Goal: Task Accomplishment & Management: Use online tool/utility

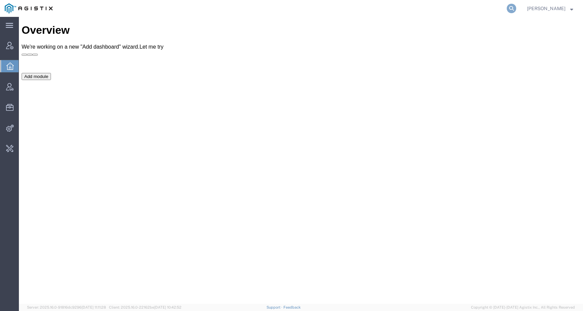
click at [516, 9] on icon at bounding box center [510, 8] width 9 height 9
click at [491, 9] on input "search" at bounding box center [403, 8] width 205 height 16
paste input "56305089"
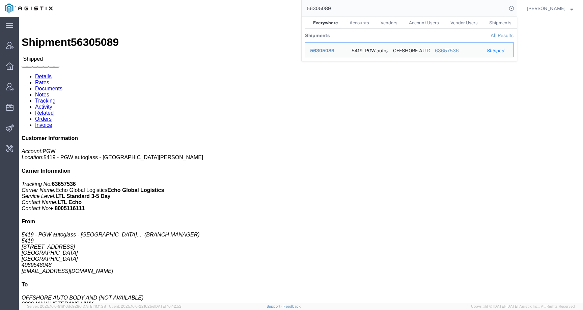
drag, startPoint x: 355, startPoint y: 11, endPoint x: 284, endPoint y: 11, distance: 70.5
click at [284, 11] on div "56305089 Everywhere Accounts Vendors Account Users Vendor Users Shipments Shipm…" at bounding box center [287, 8] width 460 height 17
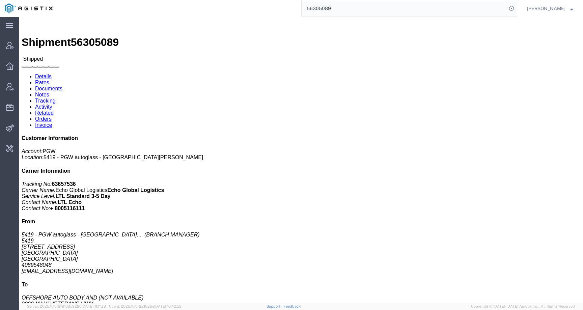
drag, startPoint x: 341, startPoint y: 9, endPoint x: 266, endPoint y: 9, distance: 75.2
click at [266, 9] on div "56305089" at bounding box center [287, 8] width 460 height 17
paste input "097544"
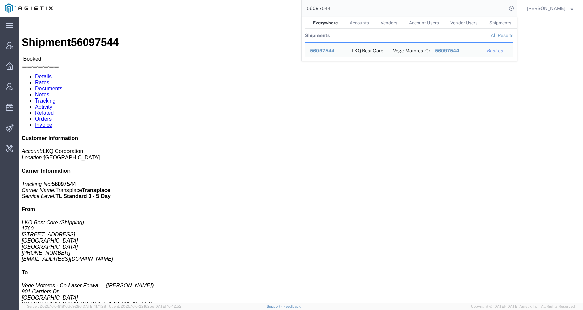
click link "Rates"
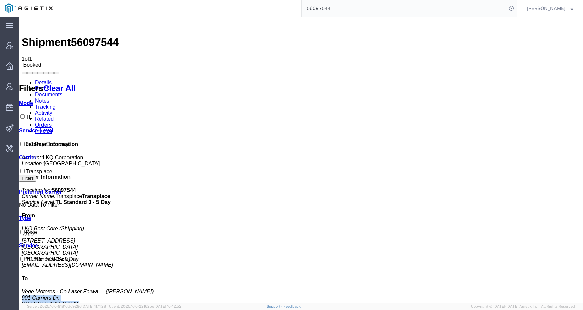
drag, startPoint x: 489, startPoint y: 229, endPoint x: 455, endPoint y: 213, distance: 37.1
click at [455, 213] on div "Customer Information Account: LKQ Corporation Location: Nashville Carrier Infor…" at bounding box center [301, 264] width 558 height 246
copy address "901 Carriers Dr. Uniroyal Industrial Park Laredo, TX 78045 United States"
click at [504, 289] on address "Vege Motores - Co Laser Forwa... (Edgar Garcia) 901 Carriers Dr. Uniroyal Indus…" at bounding box center [301, 310] width 558 height 42
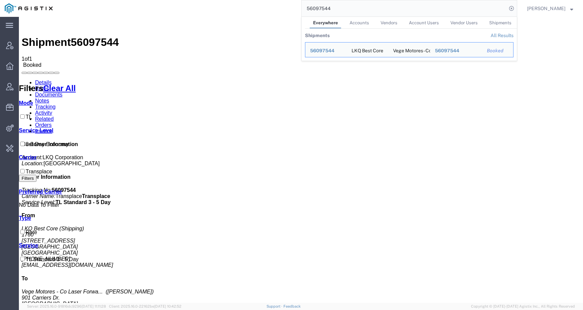
drag, startPoint x: 339, startPoint y: 11, endPoint x: 277, endPoint y: 8, distance: 62.4
click at [277, 8] on div "56097544 Everywhere Accounts Vendors Account Users Vendor Users Shipments Shipm…" at bounding box center [287, 8] width 460 height 17
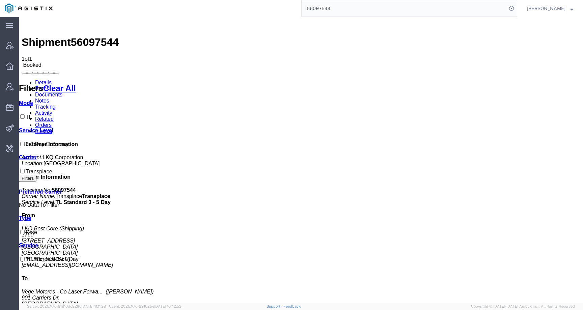
paste input "70608"
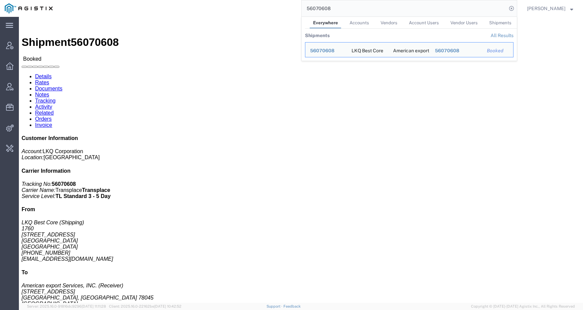
click div "Leg 1 - Truckload Vehicle 1: Standard Dry Van Number of trucks: 1"
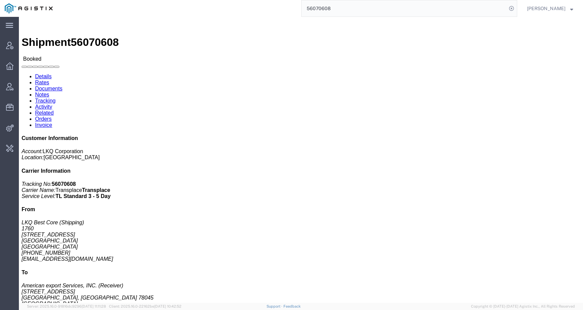
click link "Rates"
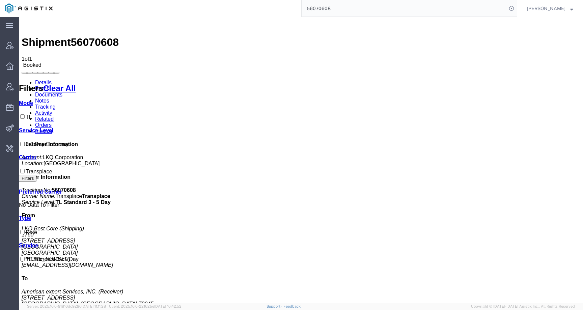
click at [340, 9] on input "56070608" at bounding box center [403, 8] width 205 height 16
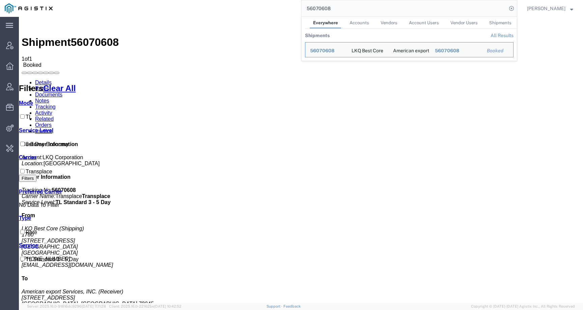
drag, startPoint x: 346, startPoint y: 9, endPoint x: 296, endPoint y: 9, distance: 50.2
click at [296, 9] on div "56070608 Everywhere Accounts Vendors Account Users Vendor Users Shipments Shipm…" at bounding box center [287, 8] width 460 height 17
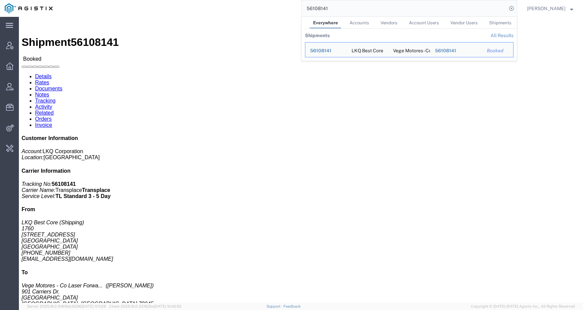
click h4 "Routing & Vehicle Information"
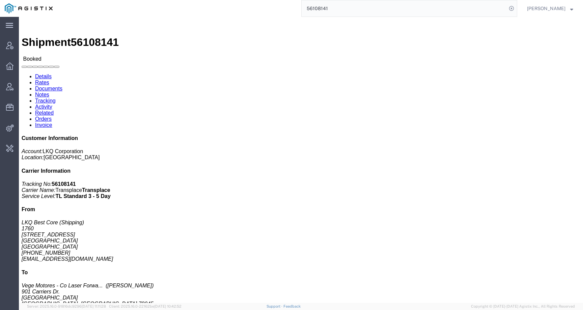
click address "Vege Motores - Co Laser Forwarding INC. (Edgar Garcia) 901 Carriers Dr. Uniroya…"
drag, startPoint x: 152, startPoint y: 93, endPoint x: 112, endPoint y: 80, distance: 42.0
click div "Ship To Vege Motores - Co Laser Forwarding INC. (Edgar Garcia) 901 Carriers Dr.…"
copy address "901 Carriers Dr. Uniroyal Industrial Park Laredo, TX 78045"
click div "Leg 1 - Truckload Vehicle 1: Standard Dry Van Number of trucks: 1"
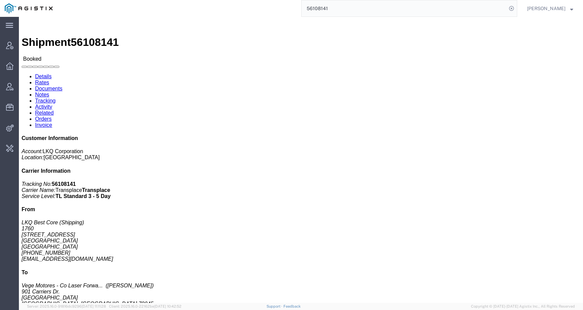
click link "Rates"
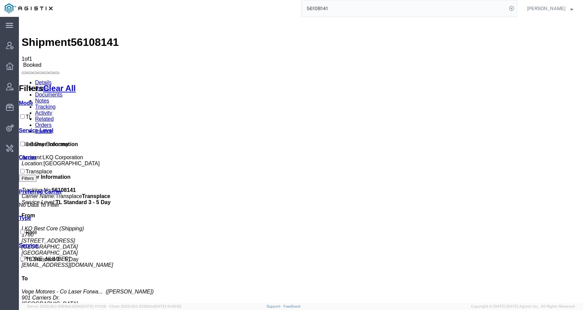
click at [48, 80] on link "Details" at bounding box center [43, 83] width 17 height 6
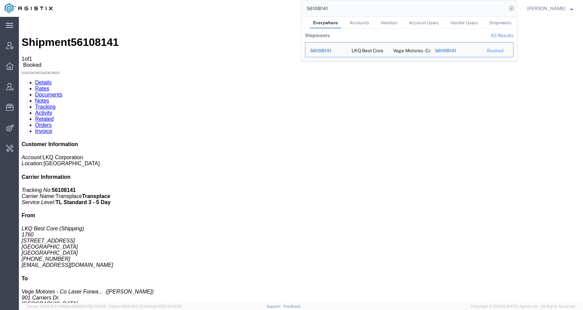
drag, startPoint x: 341, startPoint y: 7, endPoint x: 293, endPoint y: 7, distance: 47.9
click at [293, 7] on div "56108141 Everywhere Accounts Vendors Account Users Vendor Users Shipments Shipm…" at bounding box center [287, 8] width 460 height 17
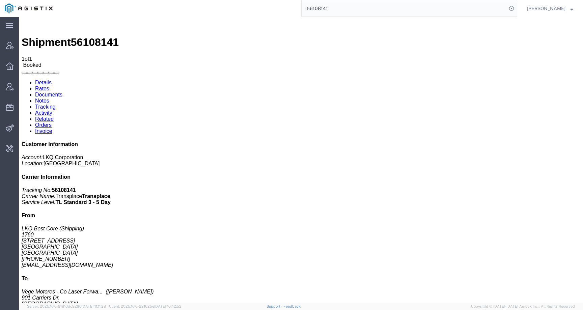
paste input "097545"
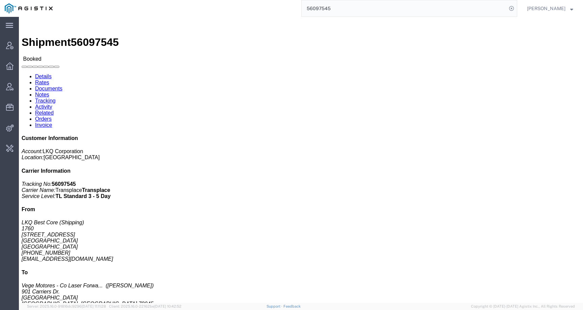
click link "Rates"
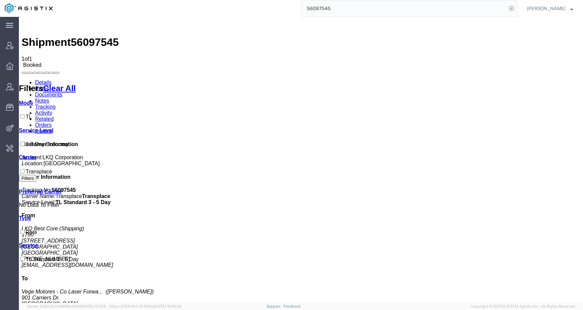
drag, startPoint x: 504, startPoint y: 163, endPoint x: 457, endPoint y: 154, distance: 47.7
click at [457, 154] on div "Customer Information Account: LKQ Corporation Location: Nashville Carrier Infor…" at bounding box center [301, 264] width 558 height 246
drag, startPoint x: 501, startPoint y: 225, endPoint x: 458, endPoint y: 214, distance: 44.1
click at [458, 214] on div "Customer Information Account: LKQ Corporation Location: Nashville Carrier Infor…" at bounding box center [301, 264] width 558 height 246
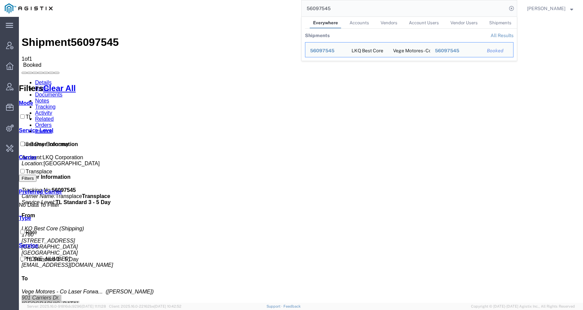
drag, startPoint x: 345, startPoint y: 9, endPoint x: 288, endPoint y: 9, distance: 57.0
click at [288, 9] on div "56097545 Everywhere Accounts Vendors Account Users Vendor Users Shipments Shipm…" at bounding box center [287, 8] width 460 height 17
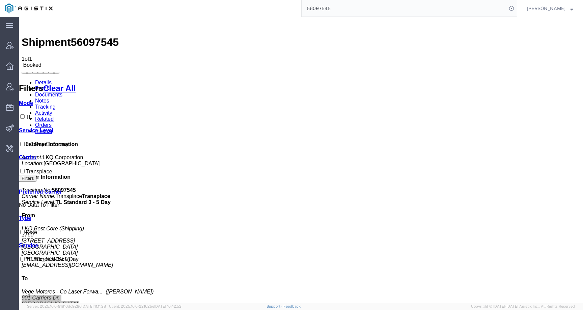
paste input "84543"
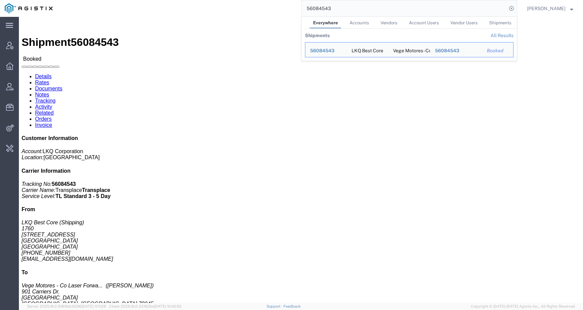
drag, startPoint x: 352, startPoint y: 8, endPoint x: 278, endPoint y: 8, distance: 73.5
click at [278, 8] on div "56084543 Everywhere Accounts Vendors Account Users Vendor Users Shipments Shipm…" at bounding box center [287, 8] width 460 height 17
paste input "7"
click link "Rates"
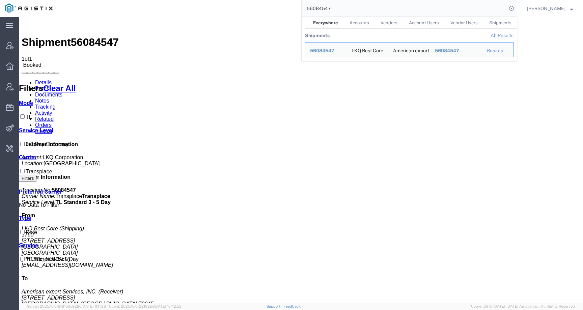
drag, startPoint x: 354, startPoint y: 10, endPoint x: 279, endPoint y: 10, distance: 74.2
click at [279, 10] on div "56084547 Everywhere Accounts Vendors Account Users Vendor Users Shipments Shipm…" at bounding box center [287, 8] width 460 height 17
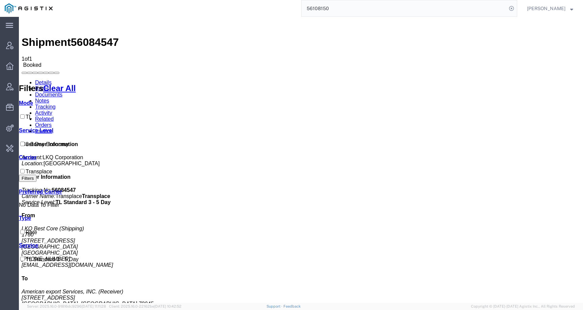
type input "56108150"
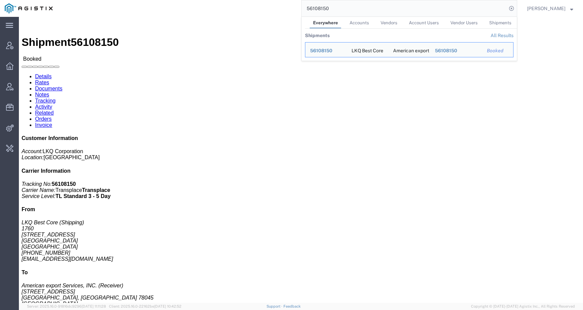
drag, startPoint x: 338, startPoint y: 7, endPoint x: 288, endPoint y: 7, distance: 49.9
click at [288, 7] on div "56108150 Everywhere Accounts Vendors Account Users Vendor Users Shipments Shipm…" at bounding box center [287, 8] width 460 height 17
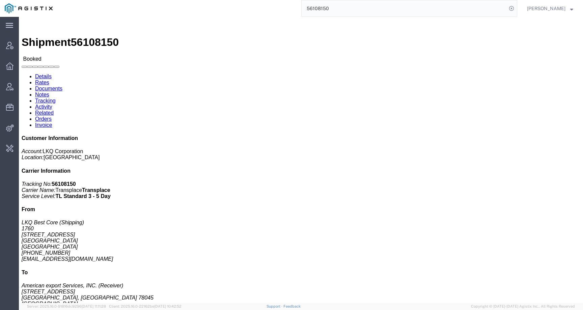
drag, startPoint x: 51, startPoint y: 23, endPoint x: 63, endPoint y: 28, distance: 13.3
click link "Rates"
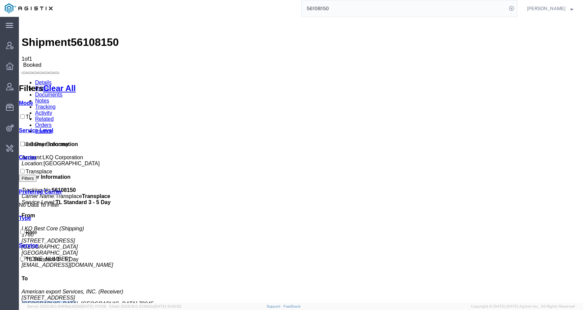
drag, startPoint x: 460, startPoint y: 219, endPoint x: 511, endPoint y: 219, distance: 51.9
click at [511, 289] on address "American export Services, INC. (Receiver) 417 Nafta Blvd Laredo, TX 78045 Unite…" at bounding box center [301, 304] width 558 height 30
copy address "Laredo, TX 78045"
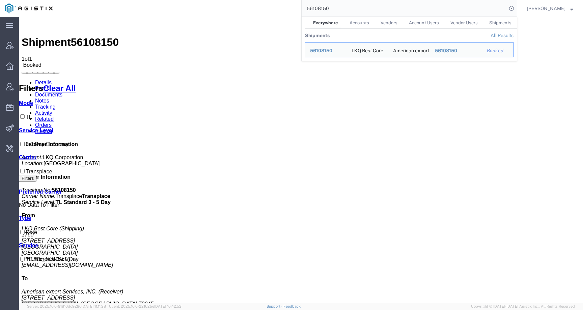
drag, startPoint x: 345, startPoint y: 5, endPoint x: 293, endPoint y: 5, distance: 51.9
click at [293, 5] on div "56108150 Everywhere Accounts Vendors Account Users Vendor Users Shipments Shipm…" at bounding box center [287, 8] width 460 height 17
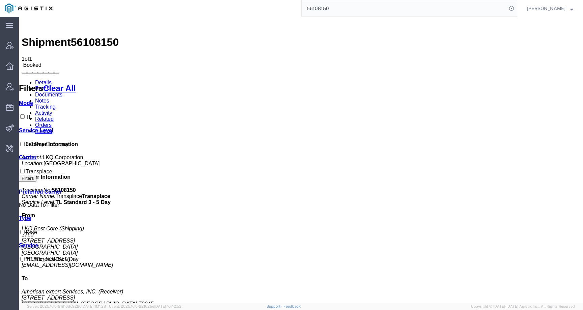
drag, startPoint x: 336, startPoint y: 7, endPoint x: 301, endPoint y: 7, distance: 34.4
click at [301, 7] on div "56108150" at bounding box center [287, 8] width 460 height 17
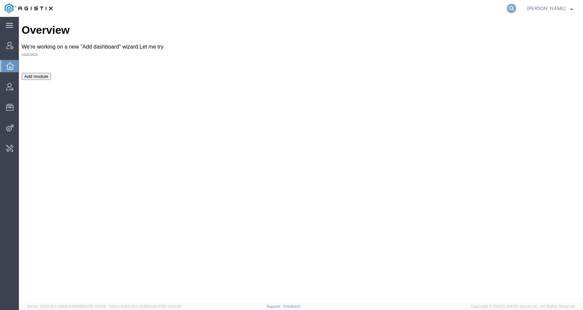
click at [516, 7] on icon at bounding box center [510, 8] width 9 height 9
click at [495, 7] on input "search" at bounding box center [403, 8] width 205 height 16
paste input "56305089"
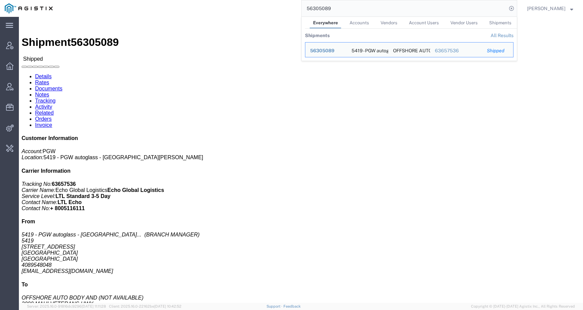
drag, startPoint x: 351, startPoint y: 5, endPoint x: 349, endPoint y: 9, distance: 4.4
click at [349, 9] on input "56305089" at bounding box center [403, 8] width 205 height 16
paste input "400154"
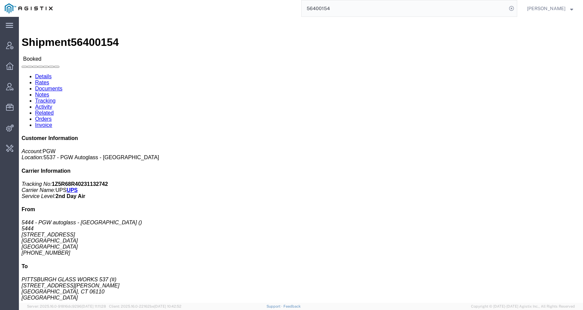
click link "Rates"
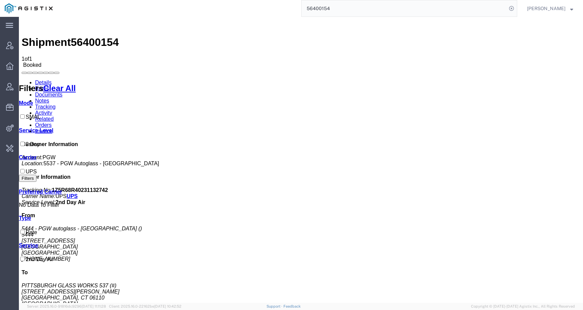
click at [463, 283] on address "PITTSBURGH GLASS WORKS 537 (#) 185 WEST NEWBERRY ROAD BLOOMFIELD, CT 06110 Unit…" at bounding box center [301, 295] width 558 height 24
drag, startPoint x: 462, startPoint y: 200, endPoint x: 517, endPoint y: 204, distance: 54.5
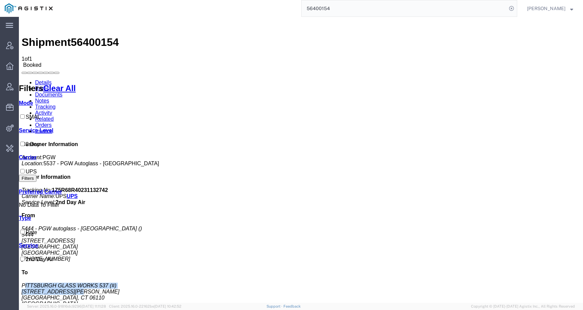
click at [517, 283] on address "PITTSBURGH GLASS WORKS 537 (#) 185 WEST NEWBERRY ROAD BLOOMFIELD, CT 06110 Unit…" at bounding box center [301, 295] width 558 height 24
click at [518, 283] on address "PITTSBURGH GLASS WORKS 537 (#) 185 WEST NEWBERRY ROAD BLOOMFIELD, CT 06110 Unit…" at bounding box center [301, 295] width 558 height 24
drag, startPoint x: 513, startPoint y: 212, endPoint x: 454, endPoint y: 205, distance: 59.4
click at [454, 205] on div "Customer Information Account: PGW Location: 5537 - PGW Autoglass - Bloomfield C…" at bounding box center [301, 252] width 558 height 222
copy address "185 WEST NEWBERRY ROAD BLOOMFIELD, CT 06110"
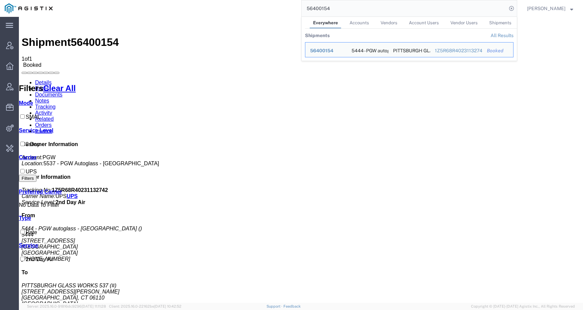
drag, startPoint x: 341, startPoint y: 10, endPoint x: 314, endPoint y: 10, distance: 27.3
click at [314, 10] on input "56400154" at bounding box center [403, 8] width 205 height 16
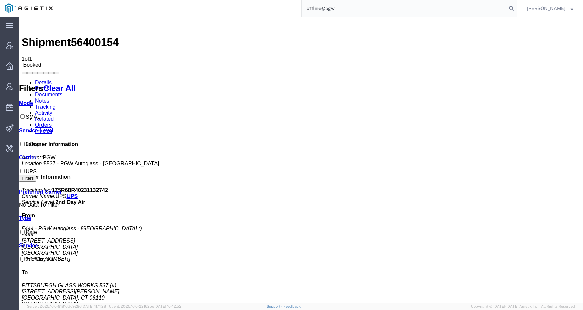
type input "offline@pgw"
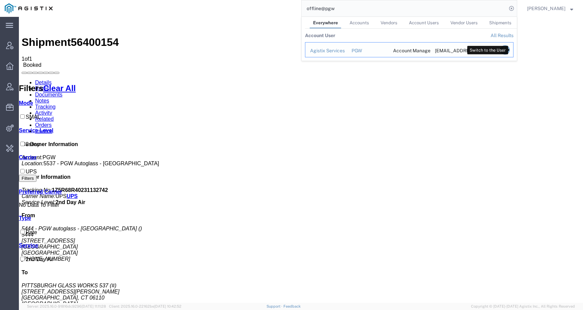
click at [508, 50] on icon "Search Results" at bounding box center [504, 49] width 9 height 9
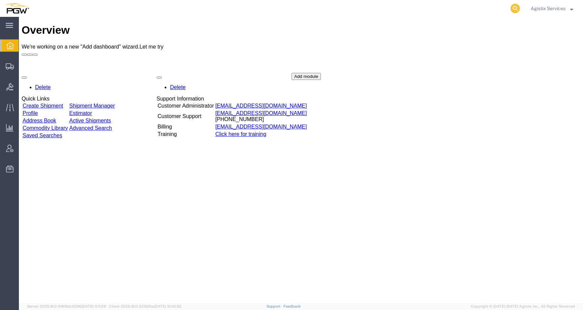
click at [513, 7] on icon at bounding box center [514, 8] width 9 height 9
click at [485, 7] on input "search" at bounding box center [407, 8] width 205 height 16
paste input "56400154"
type input "56400154"
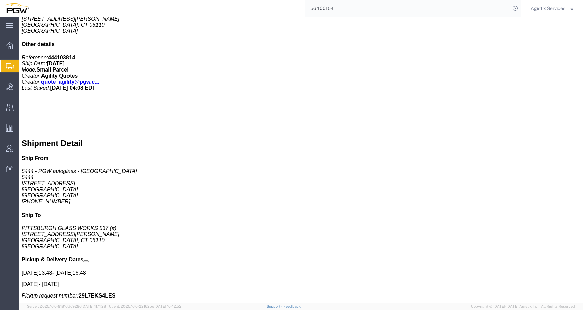
scroll to position [301, 0]
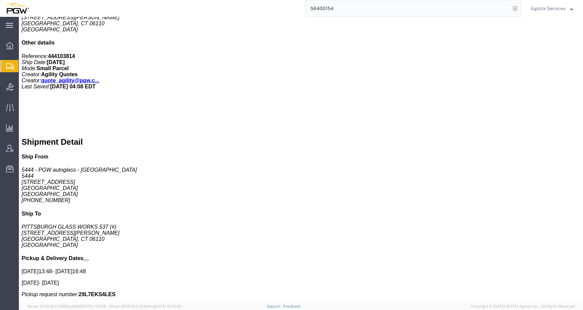
click link "Edit"
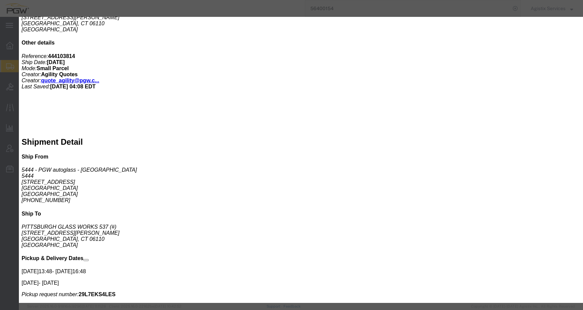
select select
click input "06110"
type input "06002"
select select
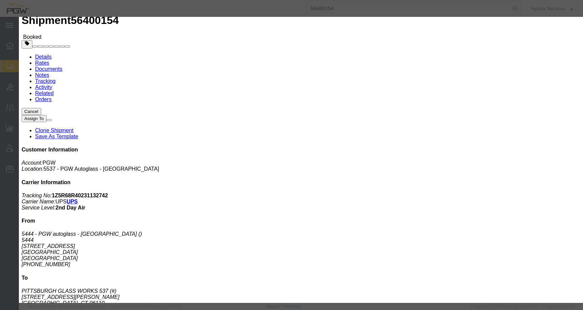
scroll to position [0, 0]
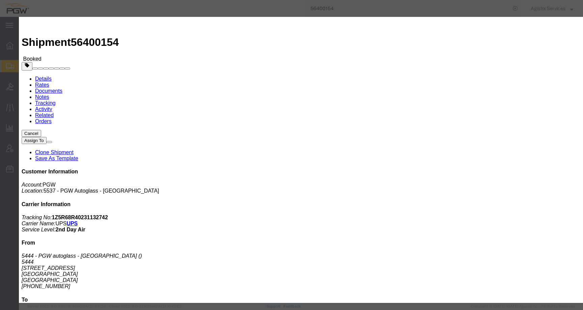
click input "text"
click button "Save"
click input "Phone Number : This field is required."
drag, startPoint x: 322, startPoint y: 106, endPoint x: 234, endPoint y: 106, distance: 88.7
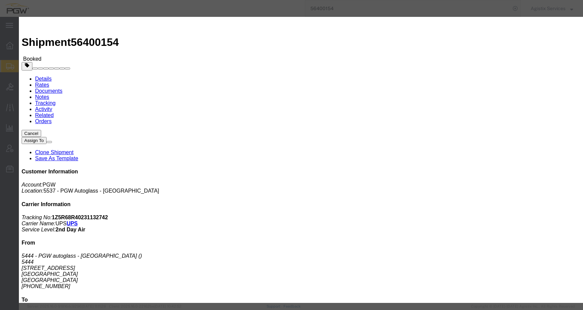
click div "Address 1 185 WEST NEWBERRY ROAD"
drag, startPoint x: 317, startPoint y: 82, endPoint x: 221, endPoint y: 82, distance: 95.7
click div "Company Name PITTSBURGH GLASS WORKS 537"
click input "Phone Number : This field is required."
paste input "412-922-5148"
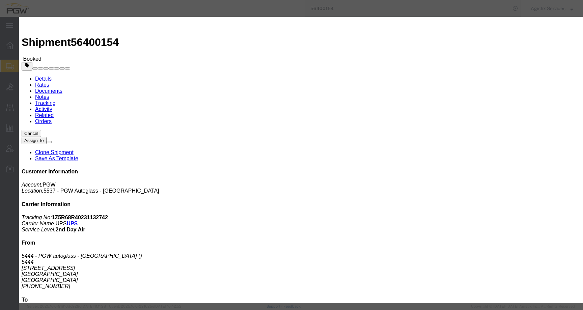
type input "412-922-5148"
click button "Save"
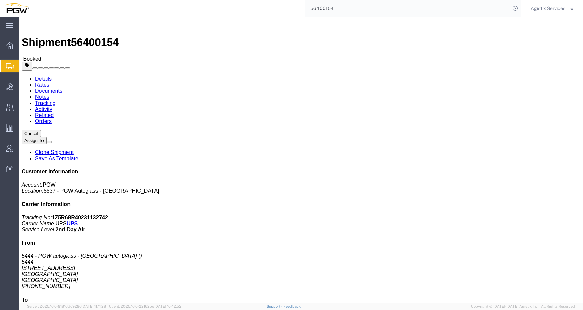
click at [543, 8] on span "Agistix Services" at bounding box center [547, 8] width 35 height 7
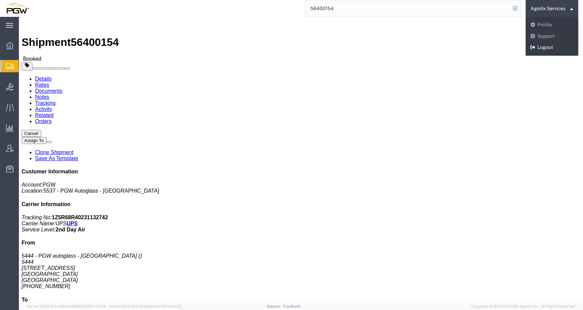
click at [541, 49] on link "Logout" at bounding box center [551, 47] width 53 height 11
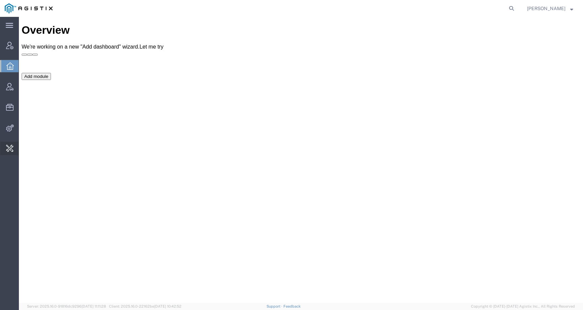
click at [0, 0] on span "Change Carrier" at bounding box center [0, 0] width 0 height 0
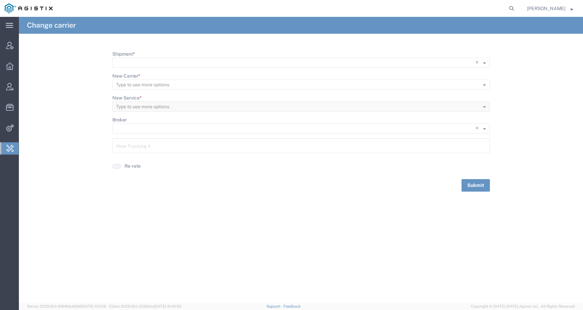
click at [146, 58] on ng-select "× ×" at bounding box center [300, 63] width 377 height 10
click at [146, 64] on input "Shipment *" at bounding box center [287, 62] width 342 height 9
paste input "56400154"
type input "56400154"
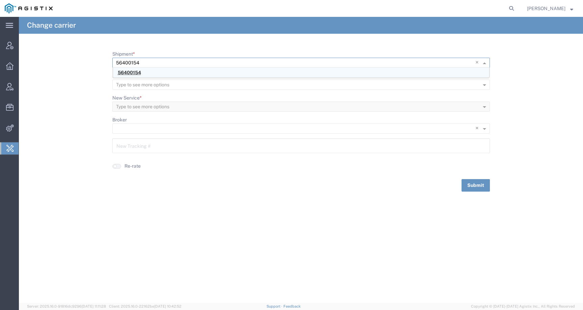
click at [130, 73] on span "56400154" at bounding box center [129, 72] width 23 height 5
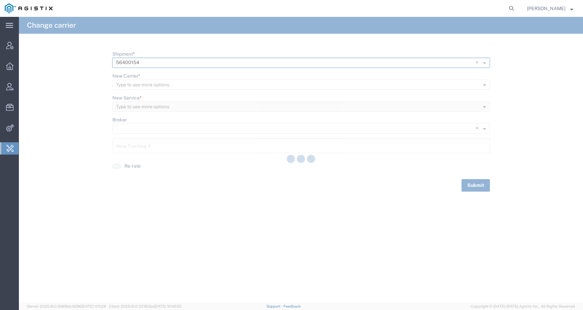
type input "1Z5R68R40231132742"
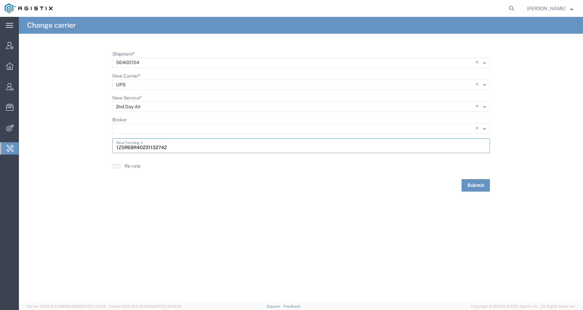
click at [179, 148] on input "1Z5R68R40231132742" at bounding box center [300, 145] width 369 height 12
click at [118, 166] on button "button" at bounding box center [116, 166] width 9 height 5
click at [470, 186] on button "Submit" at bounding box center [475, 185] width 28 height 12
click at [516, 5] on icon at bounding box center [510, 8] width 9 height 9
click at [503, 8] on input "search" at bounding box center [403, 8] width 205 height 16
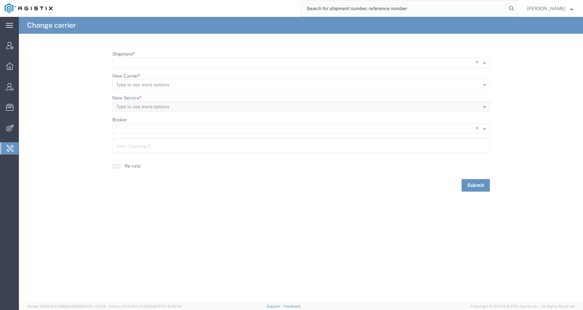
paste input "56400154"
type input "56400154"
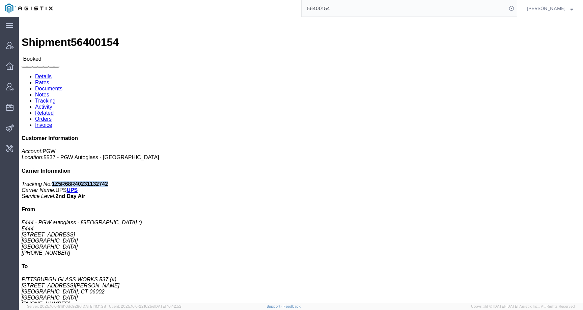
drag, startPoint x: 511, startPoint y: 87, endPoint x: 466, endPoint y: 88, distance: 45.9
click p "Tracking No: 1Z5R68R40231132742 Carrier Name: UPS UPS Service Level: 2nd Day Air"
copy b "1Z5R68R40231132742"
click link "Rates"
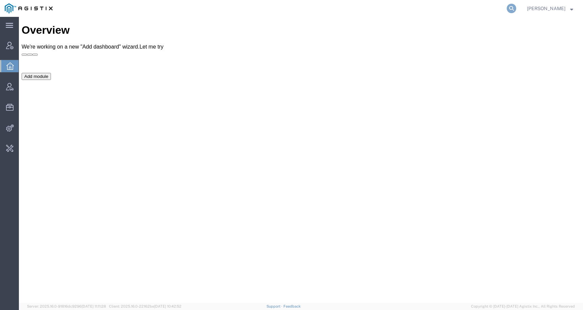
click at [516, 7] on icon at bounding box center [510, 8] width 9 height 9
click at [483, 8] on input "search" at bounding box center [403, 8] width 205 height 16
paste input "56453552"
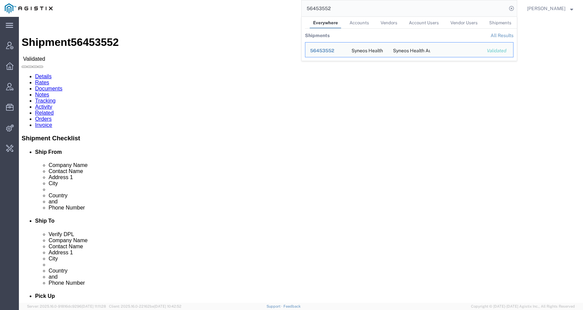
drag, startPoint x: 214, startPoint y: 124, endPoint x: 265, endPoint y: 7, distance: 127.4
click div "Ship To Syneos Health Australia Pty Ltd (Chiran Rayamajhi) 91 King William Stre…"
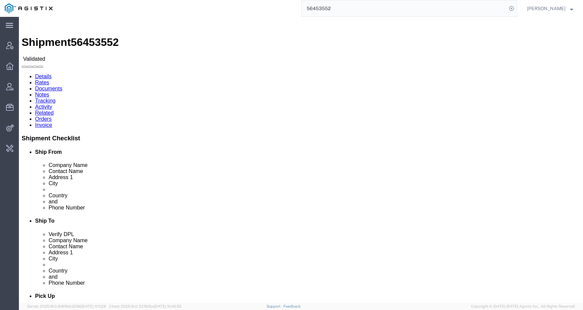
click link "Rates"
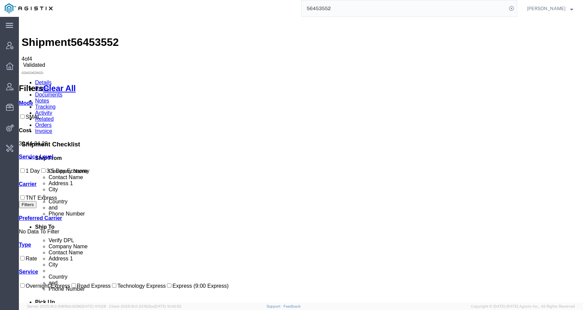
drag, startPoint x: 368, startPoint y: 172, endPoint x: 293, endPoint y: 163, distance: 75.7
copy div "Airbill is not allowed for Destination Country. (FedEx error code 10504)"
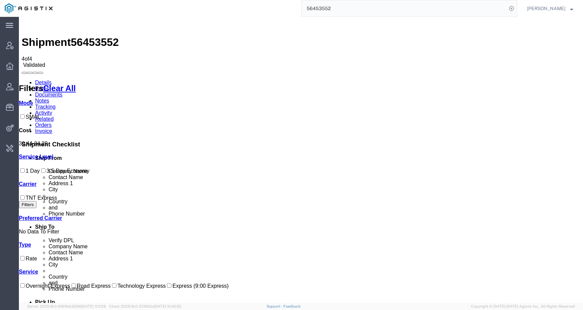
click at [52, 110] on link "Activity" at bounding box center [43, 113] width 17 height 6
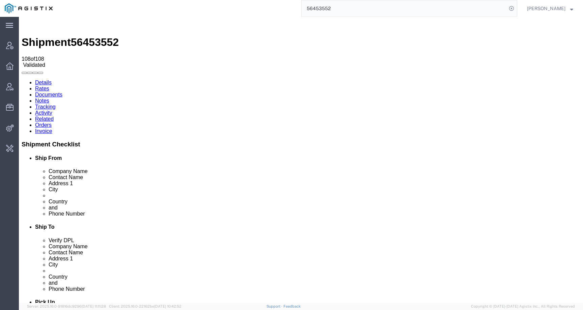
click at [49, 86] on link "Rates" at bounding box center [42, 89] width 14 height 6
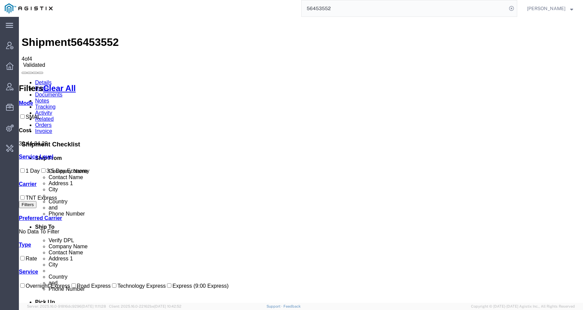
click at [52, 110] on link "Activity" at bounding box center [43, 113] width 17 height 6
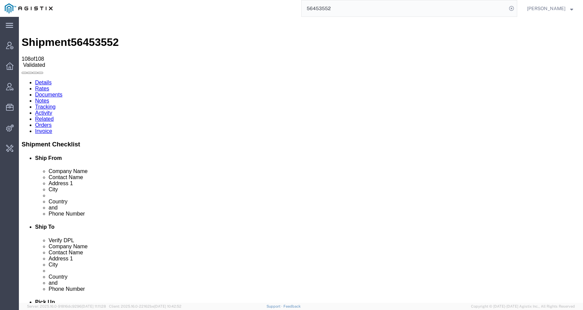
drag, startPoint x: 257, startPoint y: 105, endPoint x: 354, endPoint y: 105, distance: 96.8
copy td "[EMAIL_ADDRESS][PERSON_NAME][DOMAIN_NAME]"
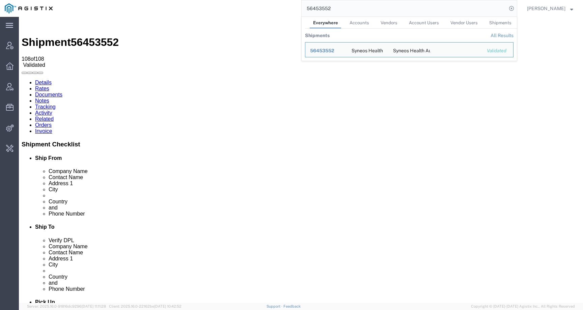
drag, startPoint x: 330, startPoint y: 8, endPoint x: 305, endPoint y: 8, distance: 25.6
click at [305, 8] on div "56453552 Everywhere Accounts Vendors Account Users Vendor Users Shipments Shipm…" at bounding box center [287, 8] width 460 height 17
paste input "[EMAIL_ADDRESS][PERSON_NAME][DOMAIN_NAME]"
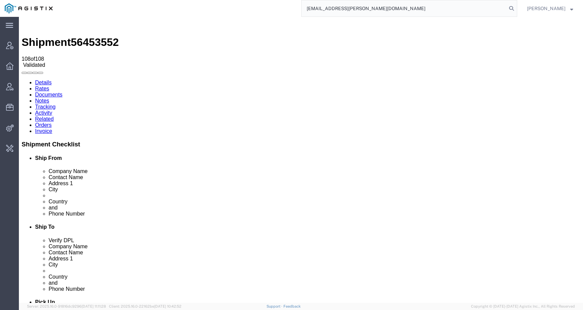
type input "[EMAIL_ADDRESS][PERSON_NAME][DOMAIN_NAME]"
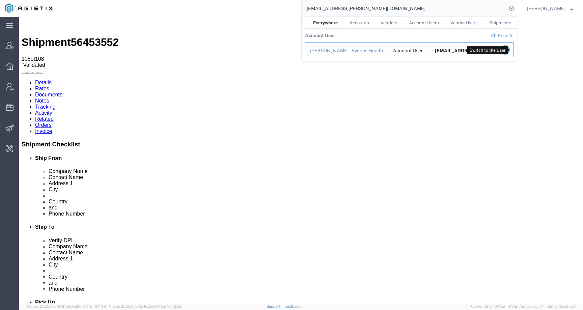
click at [509, 49] on icon "Search Results" at bounding box center [504, 49] width 9 height 9
click at [509, 51] on icon "Search Results" at bounding box center [504, 49] width 9 height 9
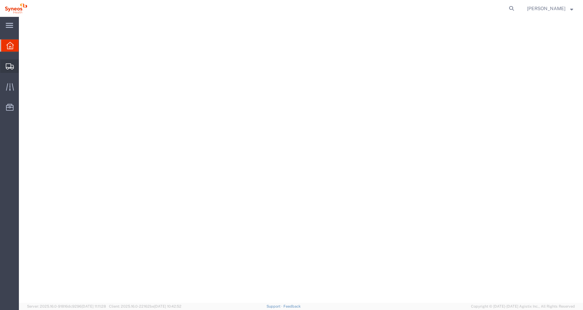
click at [12, 65] on icon at bounding box center [10, 66] width 8 height 6
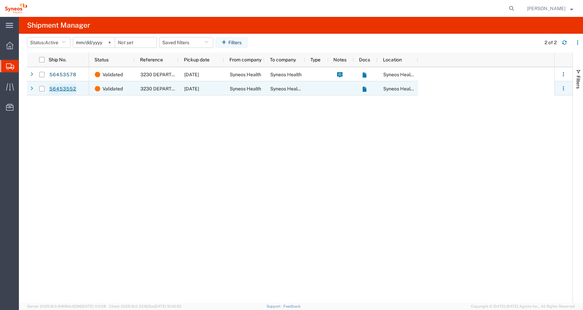
click at [65, 89] on link "56453552" at bounding box center [63, 89] width 28 height 11
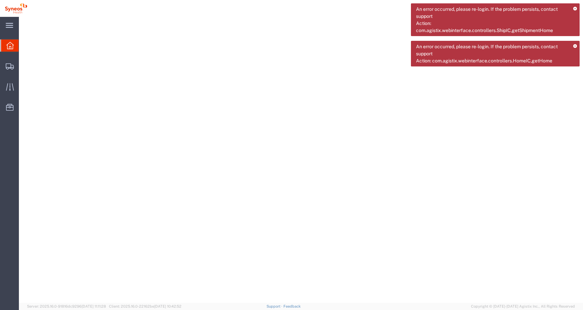
click at [574, 8] on icon at bounding box center [575, 9] width 4 height 4
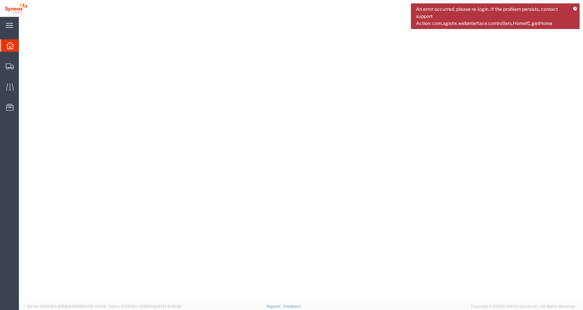
click at [574, 8] on icon at bounding box center [575, 9] width 4 height 4
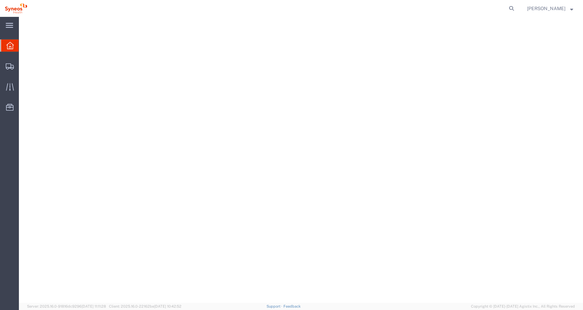
click at [568, 7] on span "[PERSON_NAME]" at bounding box center [550, 8] width 46 height 7
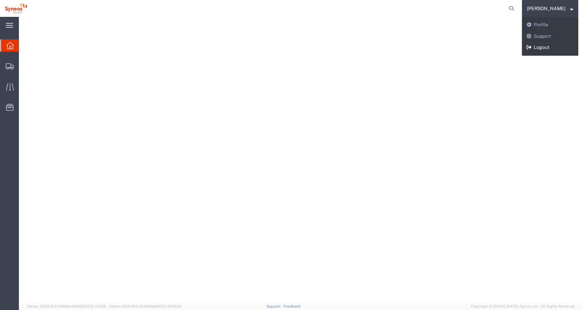
click at [547, 48] on link "Logout" at bounding box center [550, 47] width 56 height 11
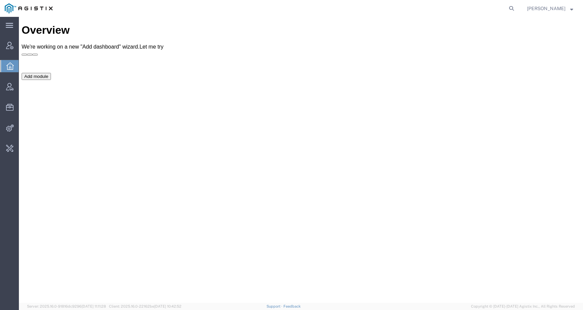
click at [517, 3] on form at bounding box center [511, 8] width 11 height 17
click at [516, 8] on icon at bounding box center [510, 8] width 9 height 9
click at [483, 6] on input "search" at bounding box center [403, 8] width 205 height 16
paste input "56453552"
type input "56453552"
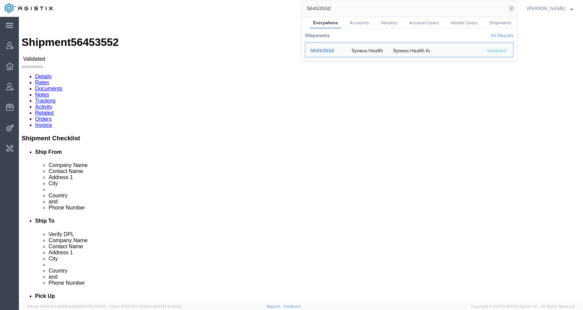
drag, startPoint x: 366, startPoint y: 10, endPoint x: 293, endPoint y: 6, distance: 73.0
click at [293, 6] on div "56453552 Everywhere Accounts Vendors Account Users Vendor Users Shipments Shipm…" at bounding box center [287, 8] width 460 height 17
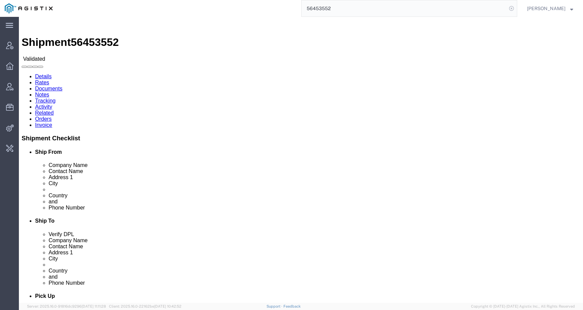
click at [516, 8] on icon at bounding box center [510, 8] width 9 height 9
click at [502, 5] on input "search" at bounding box center [403, 8] width 205 height 16
type input "щ"
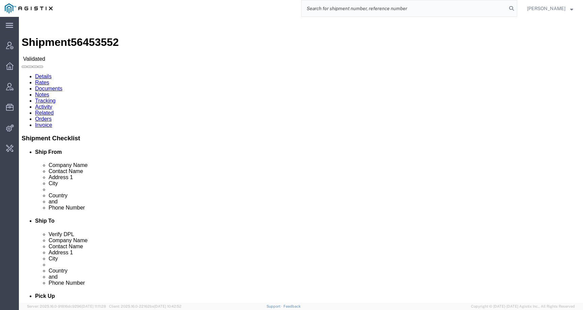
click at [367, 6] on input "search" at bounding box center [403, 8] width 205 height 16
type input "test@syneos"
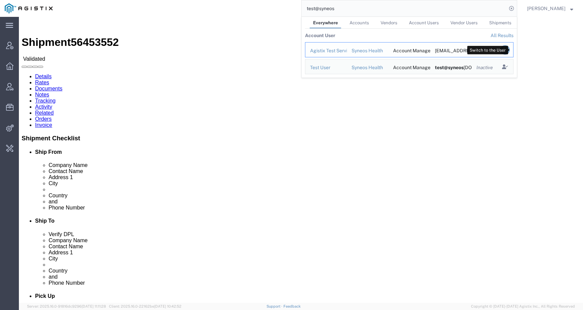
click at [509, 50] on icon "Search Results" at bounding box center [504, 49] width 9 height 9
click at [509, 49] on icon "Search Results" at bounding box center [504, 49] width 9 height 9
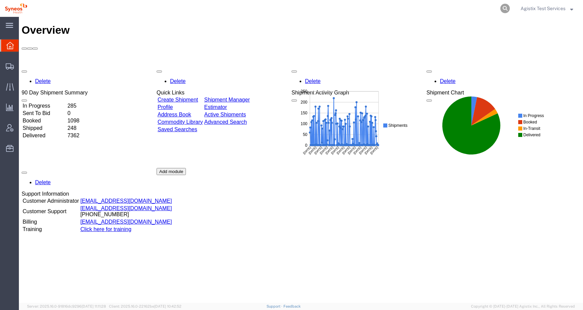
click at [506, 8] on icon at bounding box center [504, 8] width 9 height 9
click at [484, 8] on input "search" at bounding box center [397, 8] width 205 height 16
paste input "56453552"
type input "56453552"
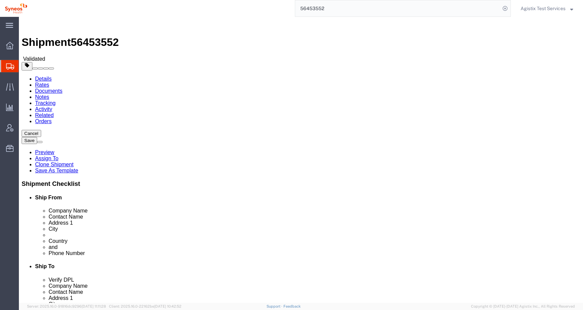
select select
click at [8, 10] on img at bounding box center [16, 8] width 23 height 10
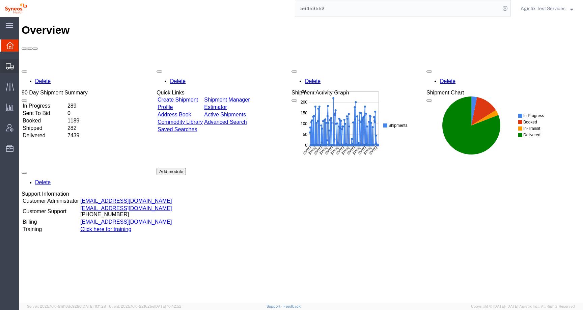
click at [7, 65] on icon at bounding box center [10, 66] width 8 height 6
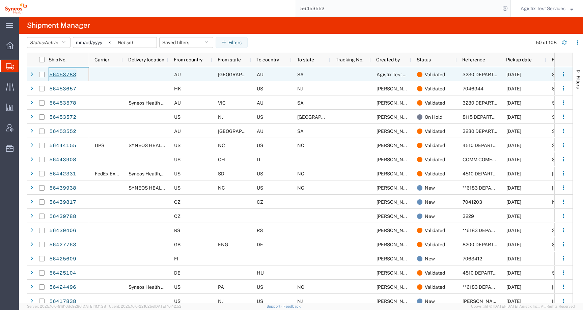
click at [65, 71] on link "56453783" at bounding box center [63, 74] width 28 height 11
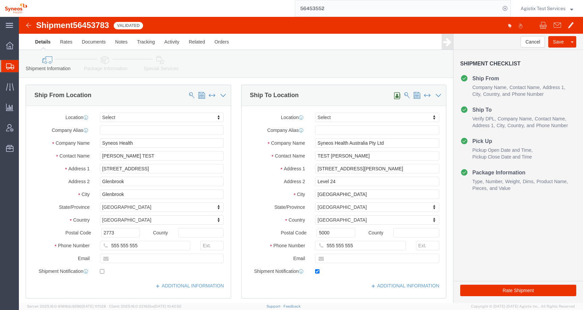
select select
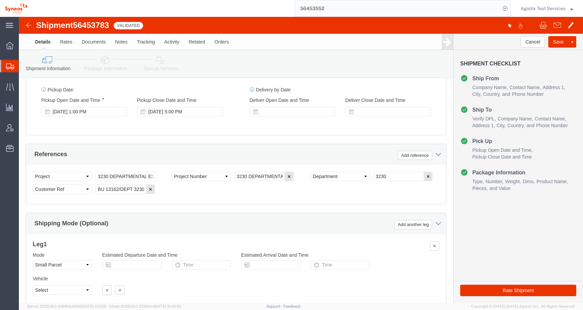
scroll to position [412, 0]
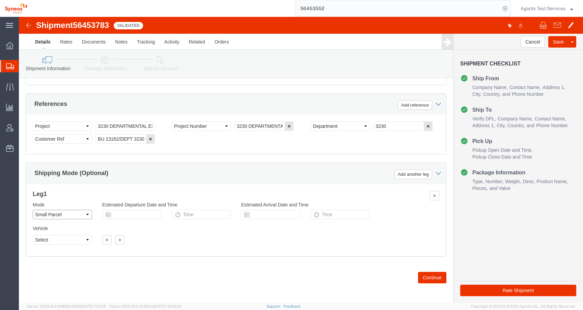
click select "Select Air Less than Truckload Multi-Leg Ocean Freight Rail Small Parcel Truckl…"
select select
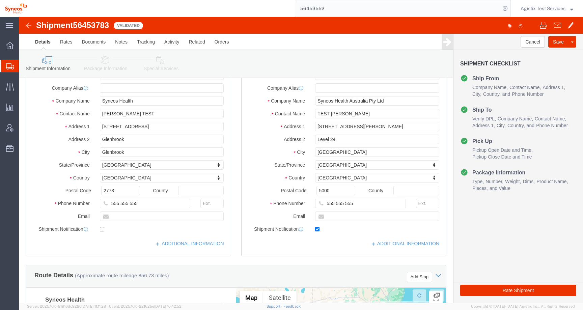
scroll to position [0, 0]
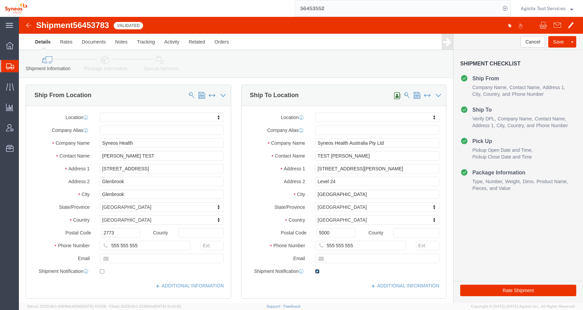
click input "checkbox"
checkbox input "false"
click link "Package Information"
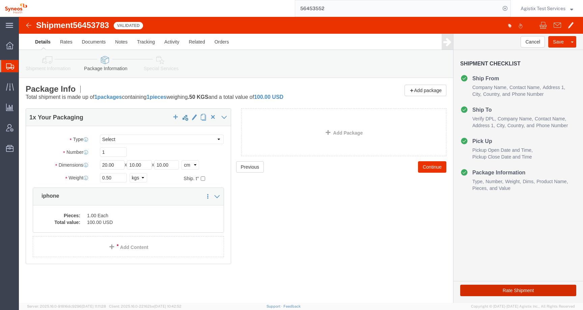
click button "Rate Shipment"
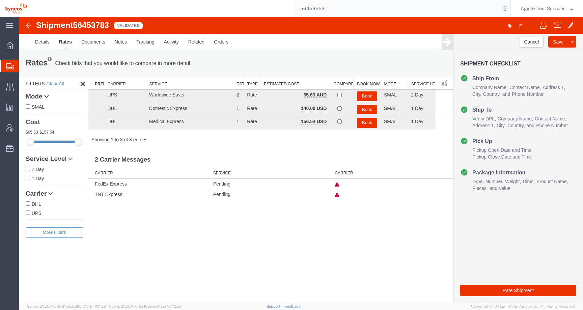
click at [338, 185] on icon at bounding box center [336, 184] width 5 height 5
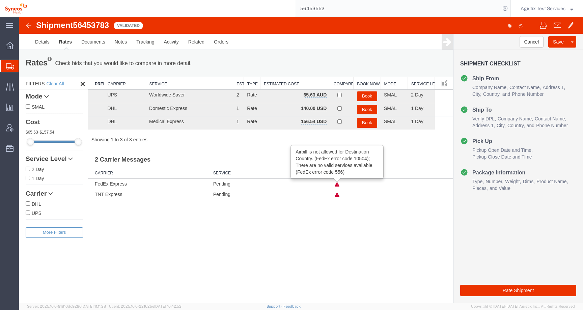
click at [337, 195] on icon at bounding box center [336, 195] width 5 height 5
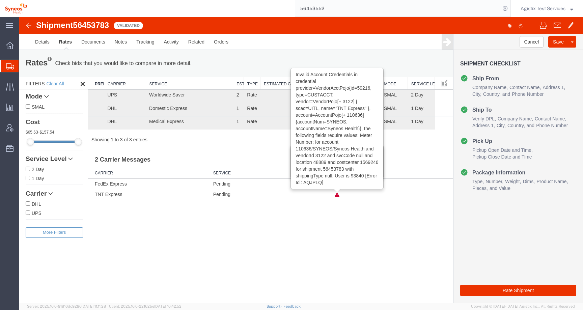
click at [334, 211] on div "Shipment 56453783 3 of 3 Validated Details Rates Documents Notes Tracking Activ…" at bounding box center [301, 160] width 564 height 286
click at [386, 227] on div "Shipment 56453783 3 of 3 Validated Details Rates Documents Notes Tracking Activ…" at bounding box center [301, 160] width 564 height 286
click at [405, 160] on h3 "2 Carrier Messages" at bounding box center [270, 157] width 365 height 15
click at [334, 196] on icon at bounding box center [336, 195] width 5 height 5
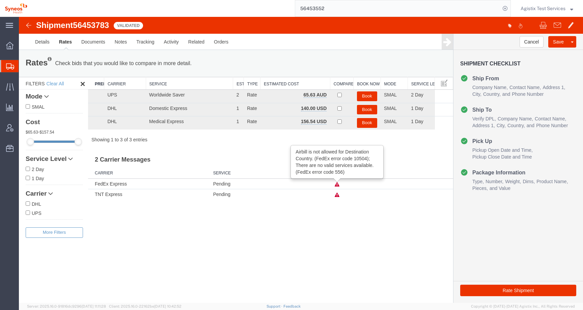
click at [338, 183] on icon at bounding box center [336, 184] width 5 height 5
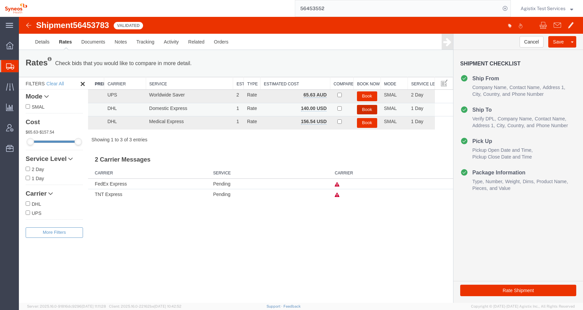
click at [368, 110] on button "Book" at bounding box center [367, 110] width 20 height 10
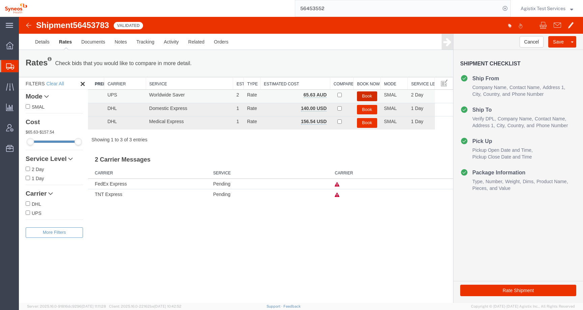
click at [365, 96] on button "Book" at bounding box center [367, 96] width 20 height 10
click at [532, 8] on span "Agistix Test Services" at bounding box center [542, 8] width 45 height 7
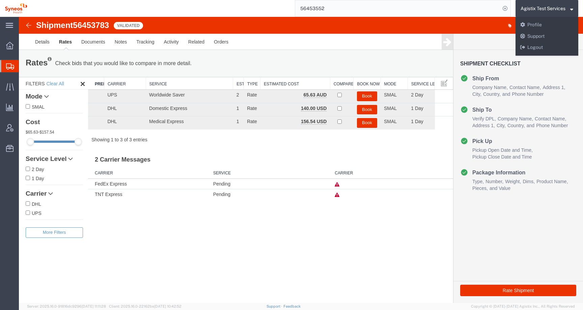
click at [94, 28] on span "56453783" at bounding box center [91, 25] width 36 height 9
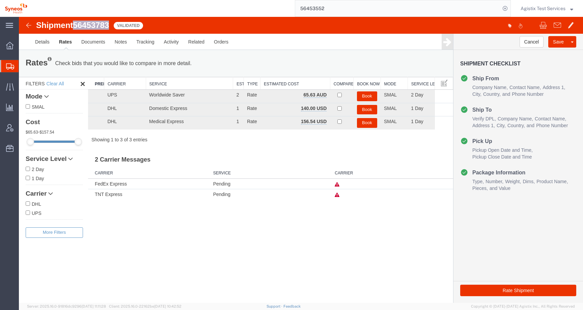
click at [94, 28] on span "56453783" at bounding box center [91, 25] width 36 height 9
copy span "56453783"
click at [43, 40] on link "Details" at bounding box center [42, 42] width 24 height 16
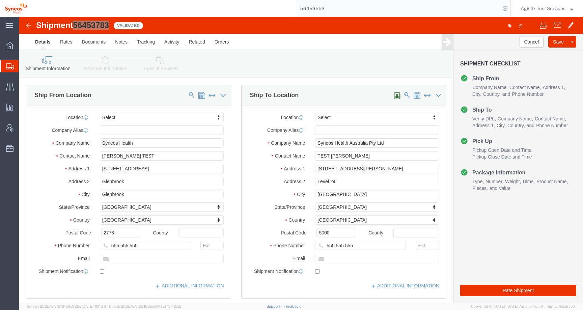
click at [547, 4] on button "Agistix Test Services" at bounding box center [546, 8] width 53 height 8
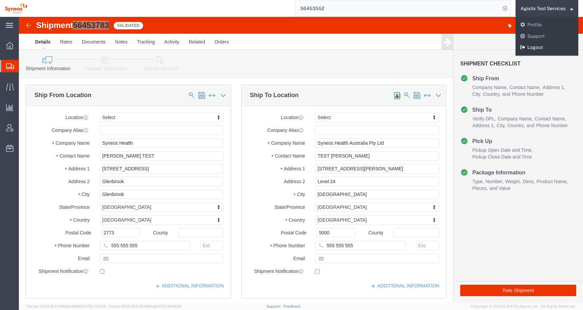
click at [527, 50] on link "Logout" at bounding box center [546, 47] width 63 height 11
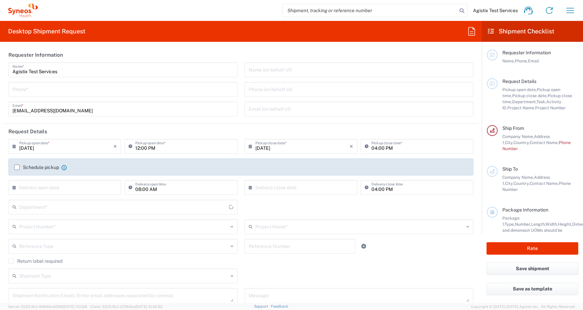
type input "3130"
type input "Israel"
type input "Syneos Health Clinical Ltd.-[GEOGRAPHIC_DATA]"
click at [370, 13] on input "search" at bounding box center [369, 10] width 175 height 13
paste input "56453552"
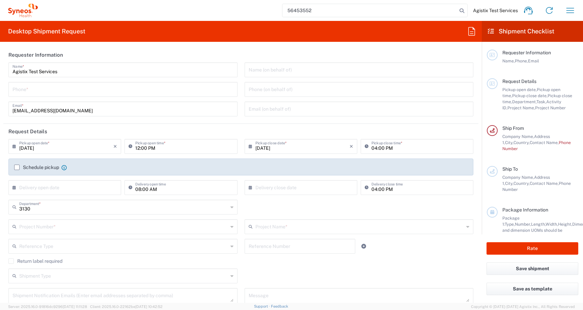
type input "56453552"
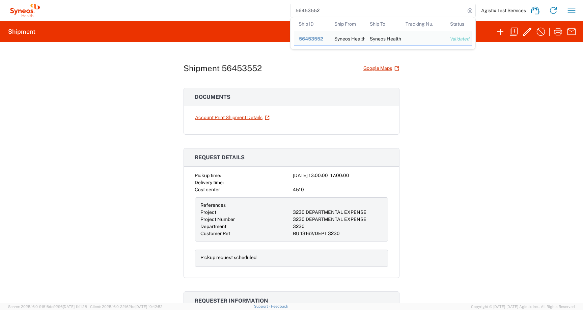
click at [510, 98] on div "Shipment 56453552 Google Maps Documents Account Print Shipment Details Request …" at bounding box center [291, 172] width 583 height 261
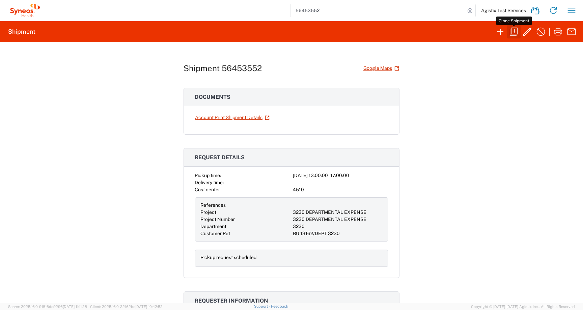
click at [515, 37] on icon "button" at bounding box center [513, 31] width 11 height 11
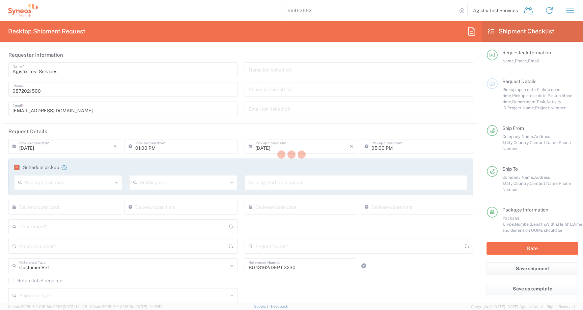
type input "[GEOGRAPHIC_DATA]"
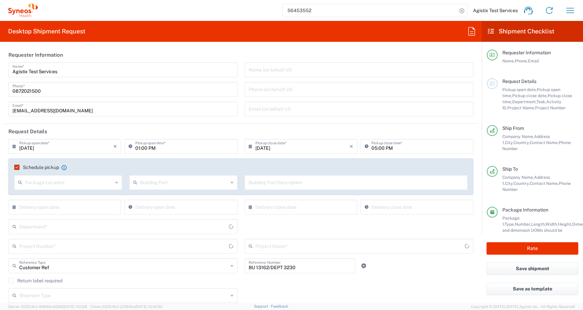
type input "[GEOGRAPHIC_DATA]"
type input "3230 DEPARTMENTAL EXPENSE"
type input "3230"
drag, startPoint x: 55, startPoint y: 91, endPoint x: 0, endPoint y: 90, distance: 55.0
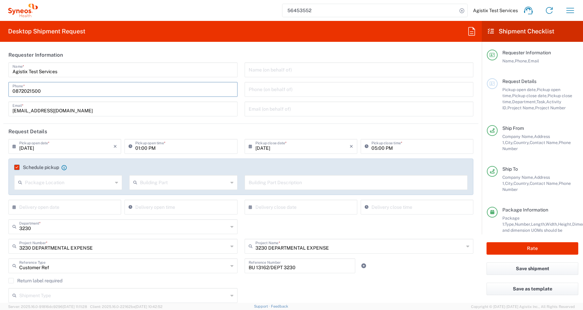
click at [0, 90] on form "Requester Information Agistix Test Services Name * 0872021500 Phone * offline_n…" at bounding box center [240, 175] width 481 height 256
type input "555 555 555"
drag, startPoint x: 64, startPoint y: 73, endPoint x: 1, endPoint y: 72, distance: 63.1
click at [0, 72] on form "Requester Information Agistix Test Services Name * 555 555 555 Phone * offline_…" at bounding box center [240, 175] width 481 height 256
type input "[PERSON_NAME] TEST"
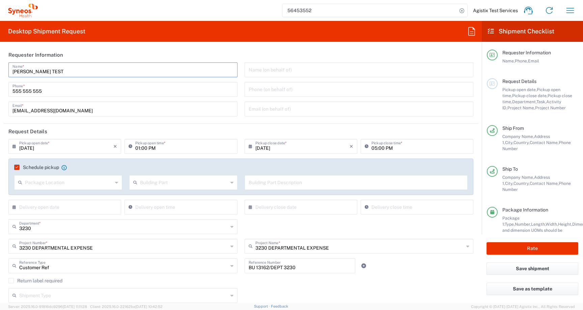
click at [98, 124] on header "Request Details" at bounding box center [240, 131] width 475 height 15
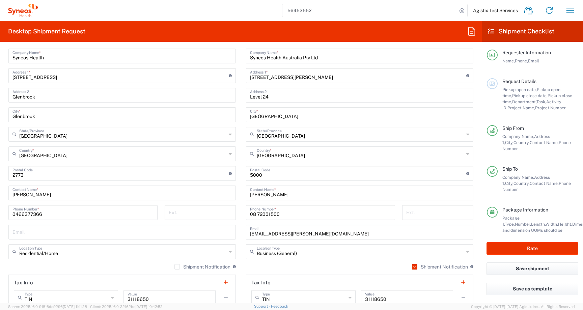
scroll to position [317, 0]
drag, startPoint x: 70, startPoint y: 194, endPoint x: 0, endPoint y: 194, distance: 70.1
click at [0, 194] on form "Requester Information Kate TEST Name * 555 555 555 Phone * offline_notification…" at bounding box center [240, 175] width 481 height 256
type input "A"
type input "[PERSON_NAME] TEST"
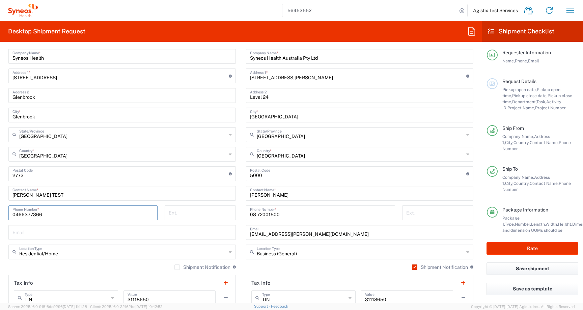
drag, startPoint x: 53, startPoint y: 215, endPoint x: 5, endPoint y: 215, distance: 47.9
click at [5, 215] on div "0466377366 Phone Number *" at bounding box center [83, 215] width 156 height 20
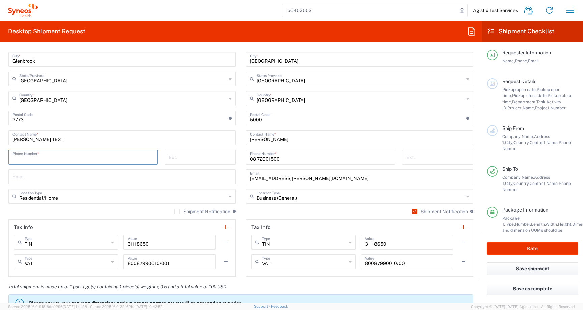
scroll to position [375, 0]
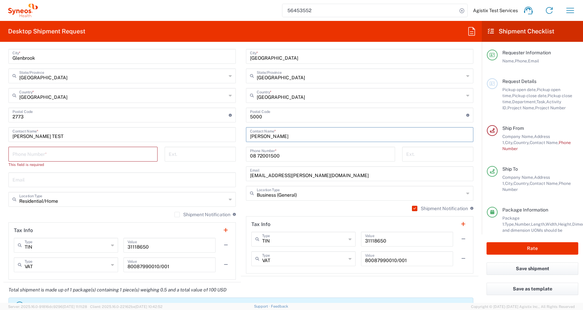
click at [294, 136] on input "Chiran Rayamajhi" at bounding box center [359, 134] width 219 height 12
drag, startPoint x: 294, startPoint y: 136, endPoint x: 222, endPoint y: 136, distance: 72.5
click at [222, 136] on div "Ship From Location Addison Whitney LLC-Morrisvile NC US Barcelona-Syneos Health…" at bounding box center [240, 118] width 475 height 327
type input "TEST [PERSON_NAME]"
drag, startPoint x: 302, startPoint y: 155, endPoint x: 222, endPoint y: 155, distance: 80.2
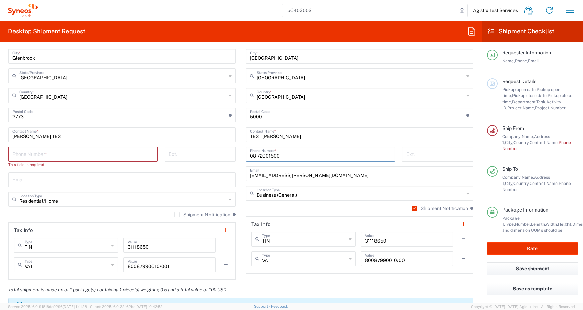
click at [222, 155] on div "Ship From Location Addison Whitney LLC-Morrisvile NC US Barcelona-Syneos Health…" at bounding box center [240, 118] width 475 height 327
type input "555 555 555"
click at [95, 158] on input "tel" at bounding box center [82, 154] width 141 height 12
drag, startPoint x: 291, startPoint y: 176, endPoint x: 225, endPoint y: 176, distance: 66.8
click at [225, 176] on div "Ship From Location Addison Whitney LLC-Morrisvile NC US Barcelona-Syneos Health…" at bounding box center [240, 118] width 475 height 327
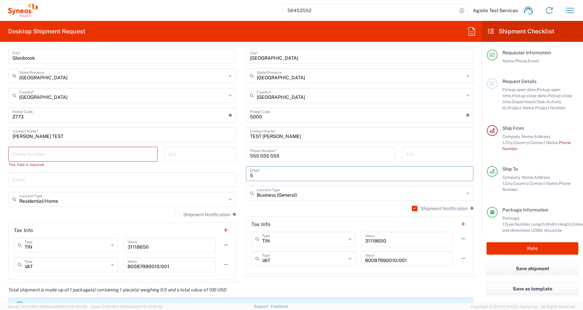
type input "5"
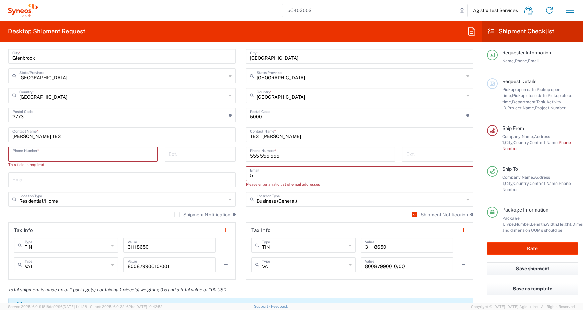
click at [108, 155] on input "tel" at bounding box center [82, 154] width 141 height 12
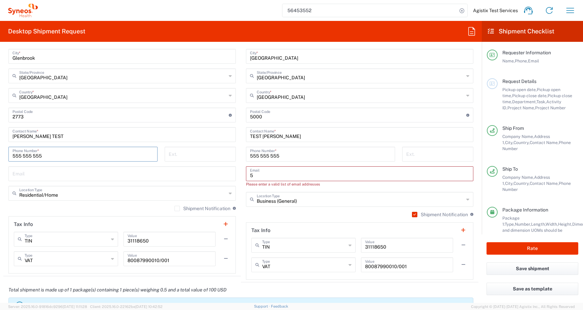
type input "555 555 555"
click at [293, 176] on input "5" at bounding box center [359, 173] width 219 height 12
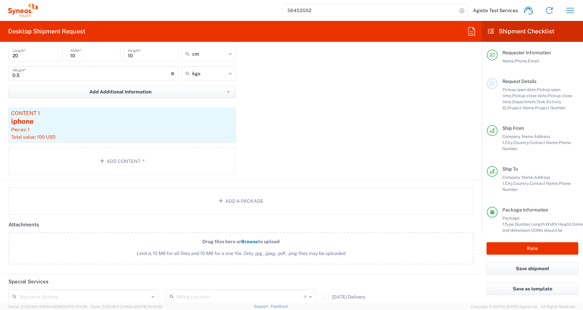
scroll to position [804, 0]
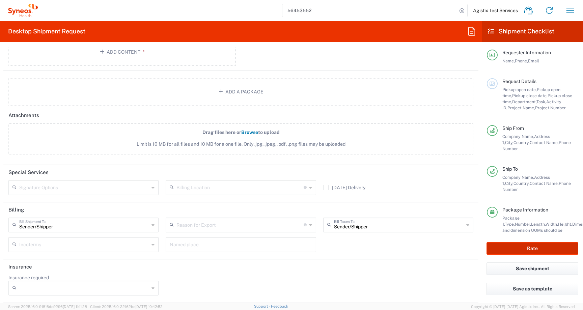
click at [498, 247] on button "Rate" at bounding box center [532, 248] width 92 height 12
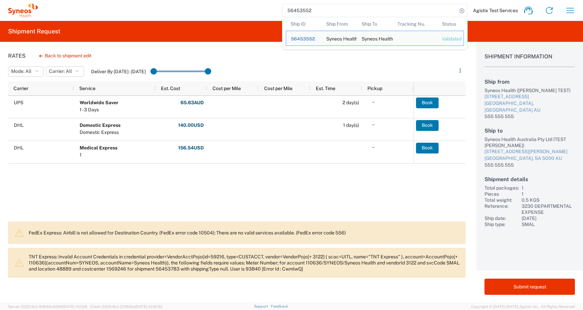
drag, startPoint x: 286, startPoint y: 11, endPoint x: 183, endPoint y: 11, distance: 102.2
click at [183, 11] on div "56453552 Ship ID Ship From Ship To Tracking Nu. Status Ship ID 56453552 Ship Fr…" at bounding box center [309, 10] width 542 height 16
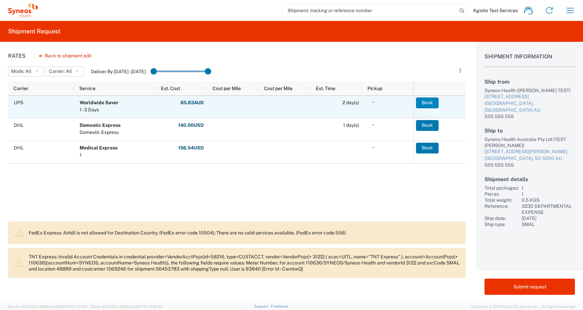
click at [432, 104] on button "Book" at bounding box center [427, 102] width 23 height 11
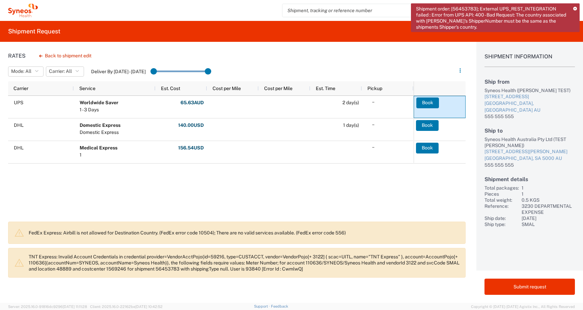
click at [575, 8] on icon at bounding box center [575, 9] width 4 height 4
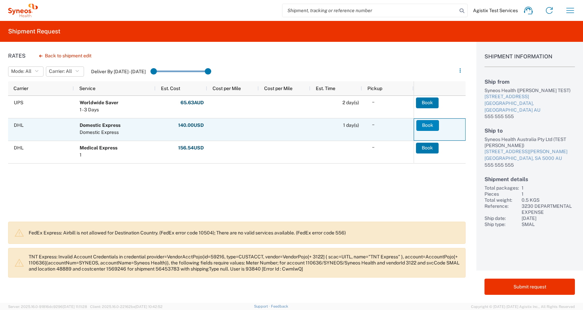
click at [429, 124] on button "Book" at bounding box center [427, 125] width 23 height 11
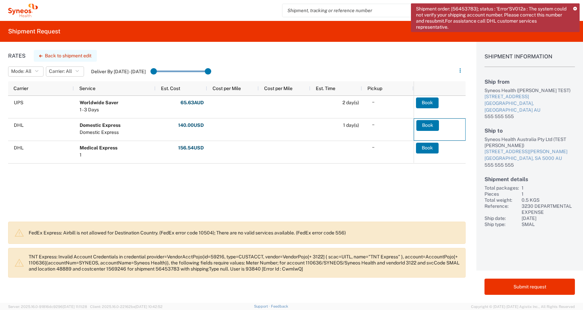
click at [59, 56] on button "Back to shipment edit" at bounding box center [65, 56] width 63 height 12
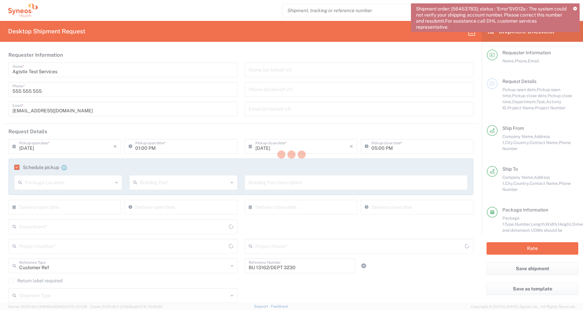
type input "[GEOGRAPHIC_DATA]"
type input "Your Packaging"
type input "3230 DEPARTMENTAL EXPENSE"
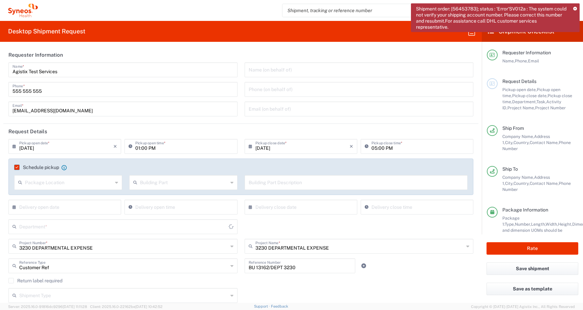
type input "3230"
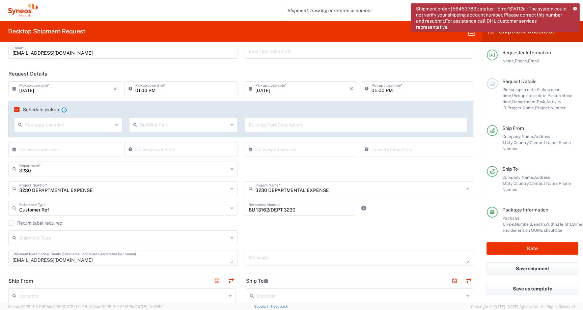
scroll to position [60, 0]
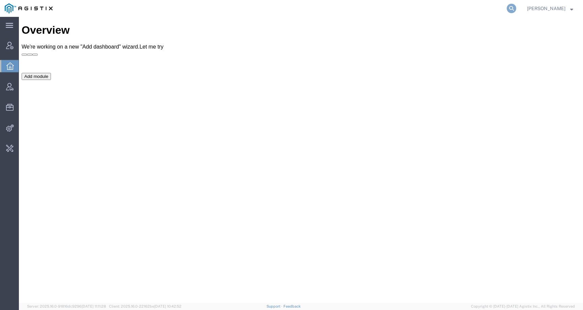
click at [516, 5] on icon at bounding box center [510, 8] width 9 height 9
click at [487, 8] on input "search" at bounding box center [403, 8] width 205 height 16
paste input "56453783"
type input "56453783"
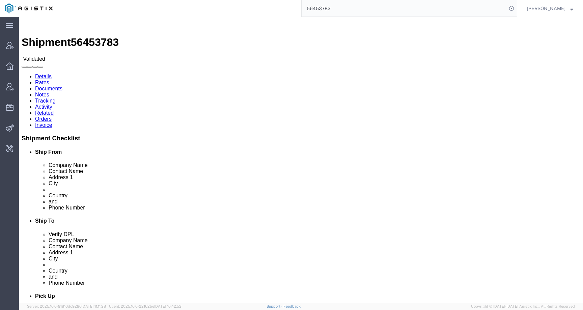
click link "Rates"
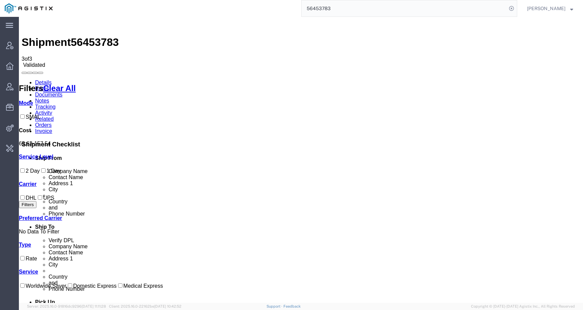
click at [39, 80] on link "Details" at bounding box center [43, 83] width 17 height 6
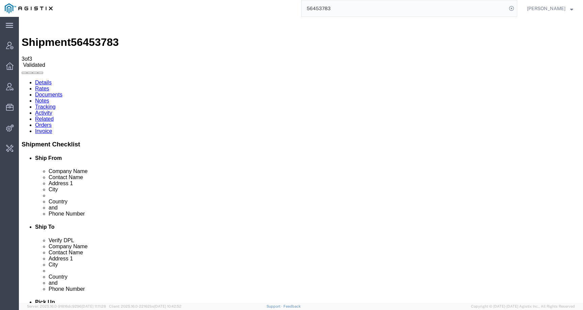
drag, startPoint x: 27, startPoint y: 99, endPoint x: 6, endPoint y: 81, distance: 27.5
click div "Ship From Syneos Health ([PERSON_NAME] TEST) [STREET_ADDRESS] 555 555 555 Resid…"
copy address "[STREET_ADDRESS]"
drag, startPoint x: 134, startPoint y: 99, endPoint x: 111, endPoint y: 81, distance: 29.3
click div "Ship To Syneos Health Australia Pty Ltd (TEST [PERSON_NAME]) [STREET_ADDRESS][P…"
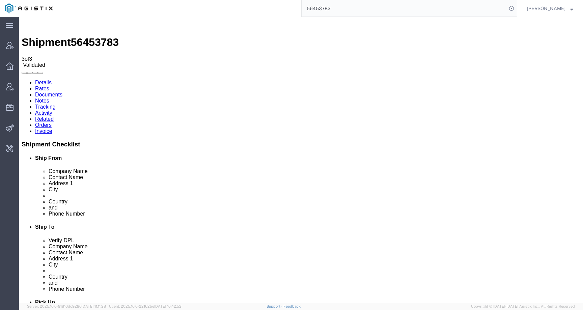
copy address "[STREET_ADDRESS][PERSON_NAME]"
click link "Rates"
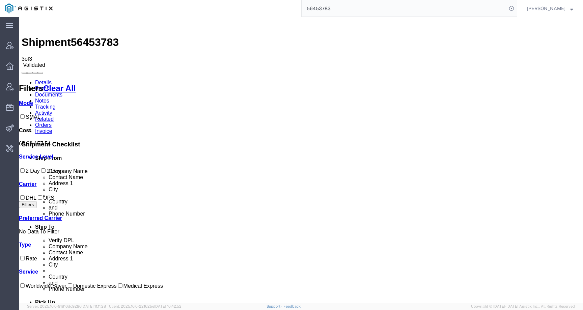
click at [52, 110] on link "Activity" at bounding box center [43, 113] width 17 height 6
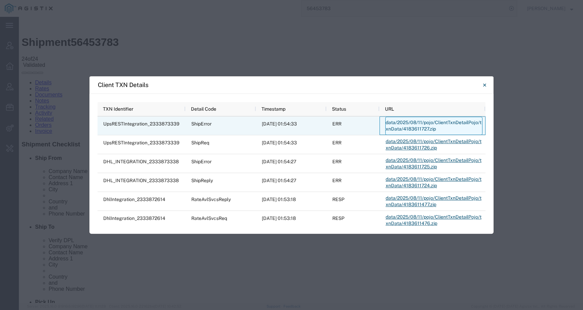
click at [415, 126] on link "data/2025/08/11/pojo/ClientTxnDetailPojo/txnData/4183611727.zip" at bounding box center [433, 126] width 97 height 18
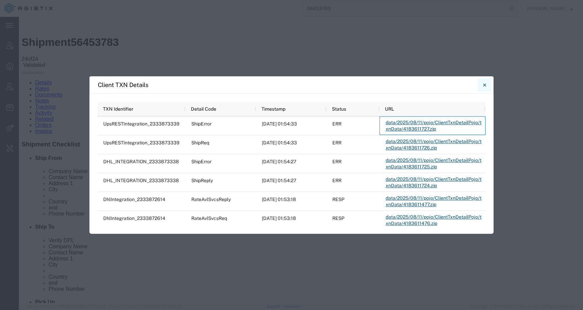
drag, startPoint x: 485, startPoint y: 85, endPoint x: 399, endPoint y: 68, distance: 87.9
click at [485, 85] on icon "Close" at bounding box center [484, 85] width 3 height 8
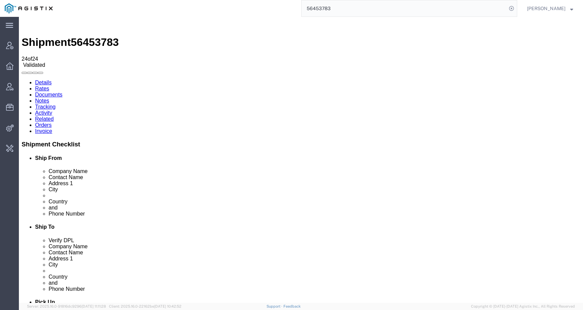
click at [35, 80] on link "Details" at bounding box center [43, 83] width 17 height 6
click link "Tracking"
click div
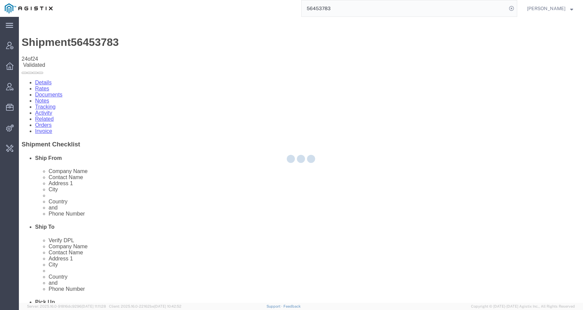
click at [170, 42] on div at bounding box center [301, 160] width 564 height 286
click at [169, 41] on div at bounding box center [301, 160] width 564 height 286
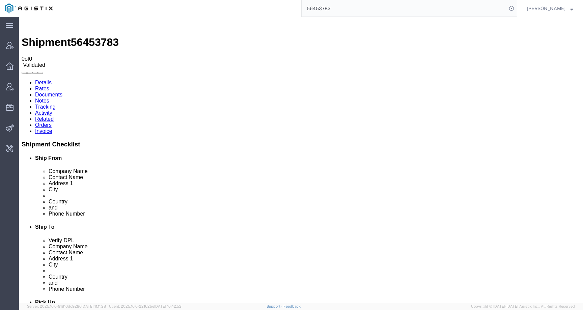
click at [52, 110] on link "Activity" at bounding box center [43, 113] width 17 height 6
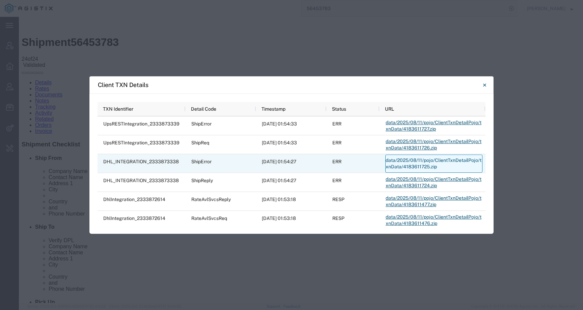
click at [419, 162] on link "data/2025/08/11/pojo/ClientTxnDetailPojo/txnData/4183611725.zip" at bounding box center [433, 163] width 97 height 18
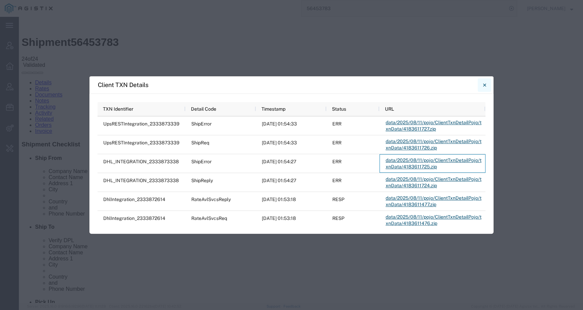
click at [481, 90] on button "Close" at bounding box center [483, 84] width 13 height 13
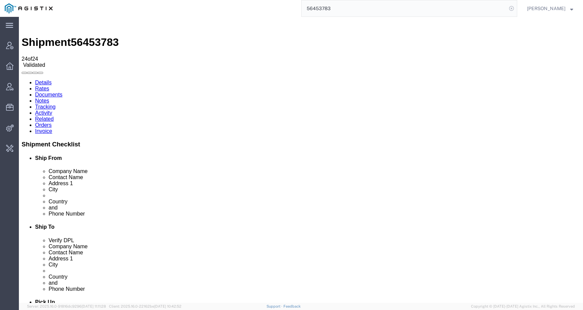
click at [516, 8] on icon at bounding box center [510, 8] width 9 height 9
click at [516, 5] on icon at bounding box center [510, 8] width 9 height 9
click at [492, 9] on input "search" at bounding box center [403, 8] width 205 height 16
paste input "56401367"
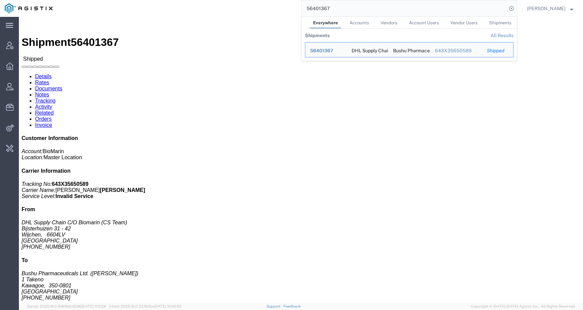
drag, startPoint x: 347, startPoint y: 11, endPoint x: 284, endPoint y: 11, distance: 63.7
click at [284, 11] on div "56401367 Everywhere Accounts Vendors Account Users Vendor Users Shipments Shipm…" at bounding box center [287, 8] width 460 height 17
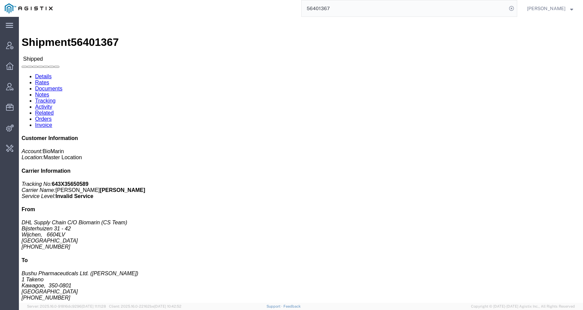
paste input "192138"
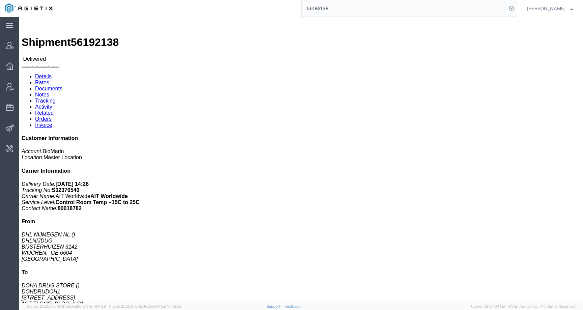
click h3 "PHARMACEUTICALS, [MEDICAL_DATA]"
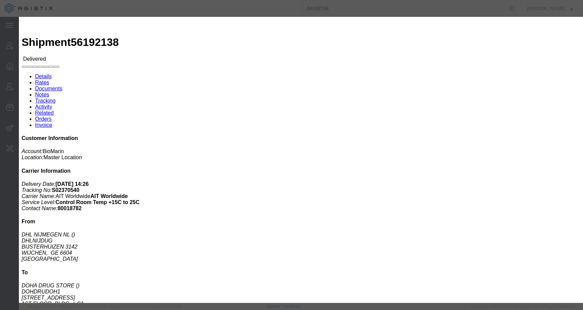
click div
click icon "button"
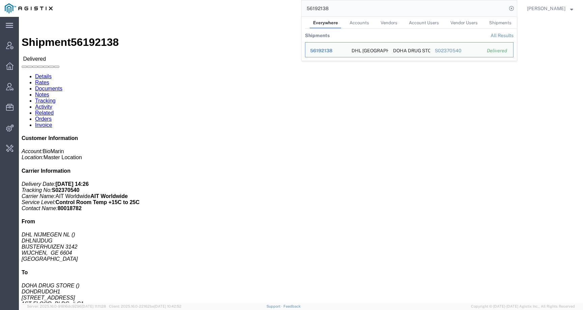
drag, startPoint x: 311, startPoint y: 9, endPoint x: 281, endPoint y: 9, distance: 30.0
click at [281, 9] on div "56192138 Everywhere Accounts Vendors Account Users Vendor Users Shipments Shipm…" at bounding box center [287, 8] width 460 height 17
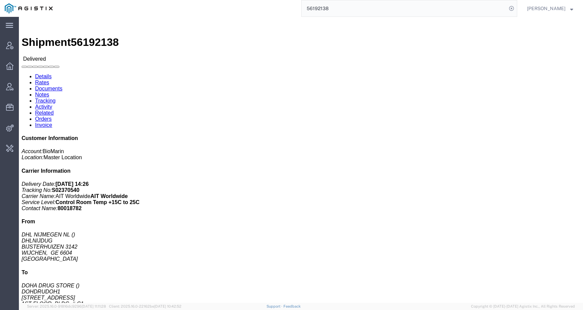
paste input "25277"
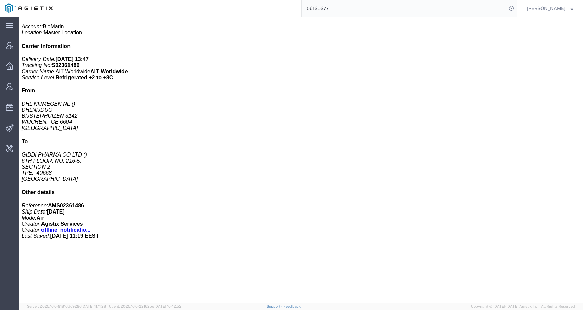
scroll to position [138, 0]
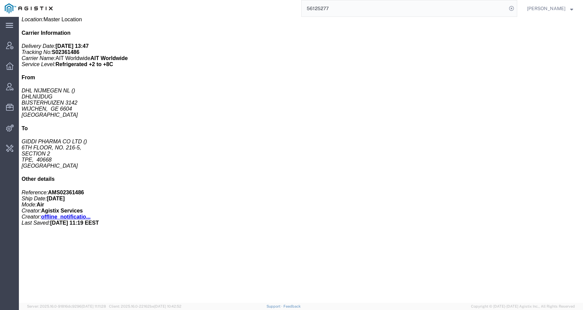
click div "PHARMACEUTICALS, [MEDICAL_DATA] Pieces: 0.00 Each Total value: 19885.53 USD"
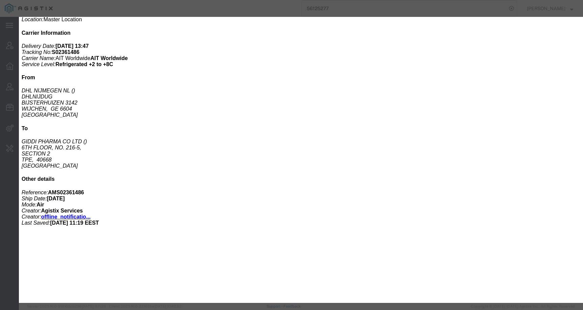
click icon "button"
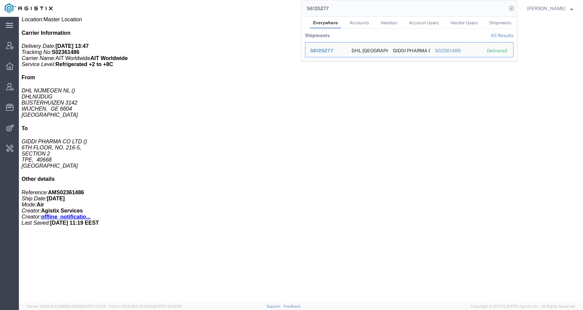
drag, startPoint x: 371, startPoint y: 7, endPoint x: 245, endPoint y: 7, distance: 126.1
click at [245, 7] on div "56125277 Everywhere Accounts Vendors Account Users Vendor Users Shipments Shipm…" at bounding box center [287, 8] width 460 height 17
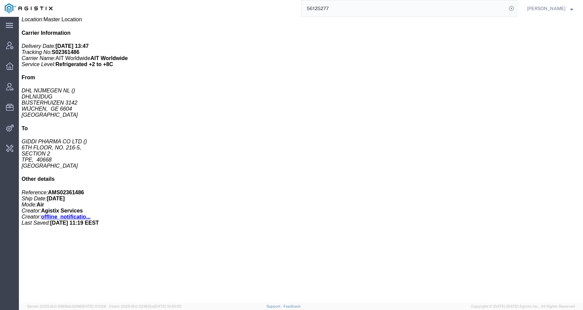
paste input "112389"
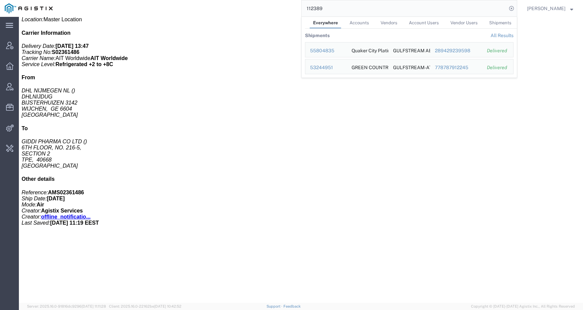
drag, startPoint x: 341, startPoint y: 9, endPoint x: 277, endPoint y: 9, distance: 63.7
click at [277, 9] on div "112389 Everywhere Accounts Vendors Account Users Vendor Users Shipments Shipmen…" at bounding box center [287, 8] width 460 height 17
paste input "56399494"
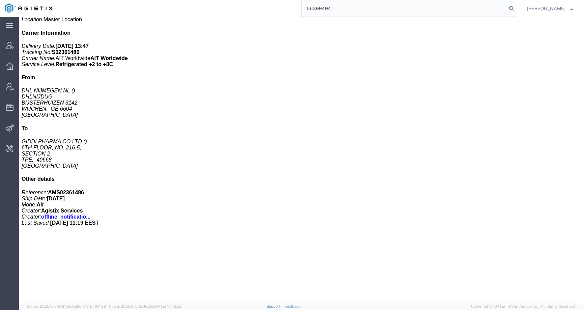
type input "56399494"
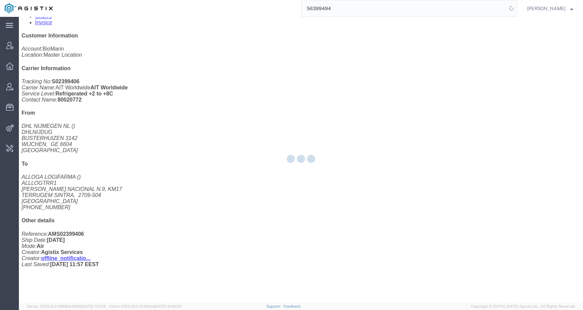
scroll to position [136, 0]
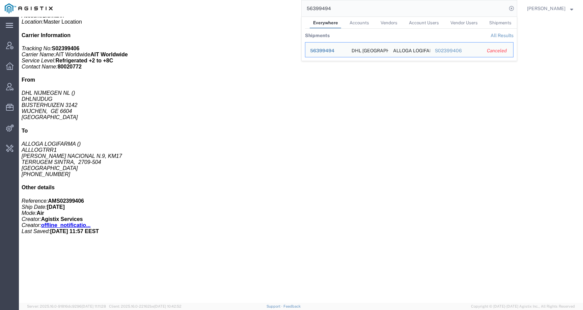
click link "Notes"
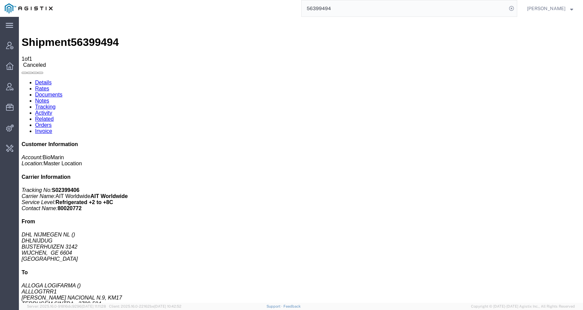
click at [52, 110] on link "Activity" at bounding box center [43, 113] width 17 height 6
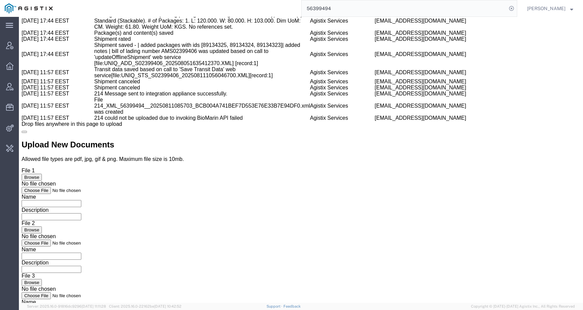
scroll to position [946, 0]
